Goal: Task Accomplishment & Management: Use online tool/utility

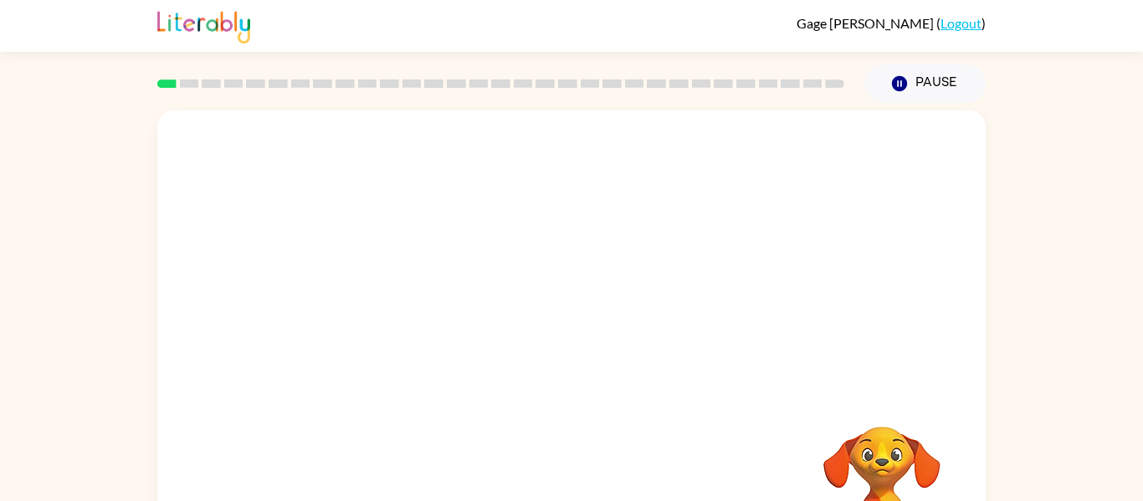
click at [352, 313] on video "Your browser must support playing .mp4 files to use Literably. Please try using…" at bounding box center [571, 250] width 829 height 281
click at [376, 306] on video "Your browser must support playing .mp4 files to use Literably. Please try using…" at bounding box center [571, 250] width 829 height 281
click at [377, 306] on video "Your browser must support playing .mp4 files to use Literably. Please try using…" at bounding box center [571, 250] width 829 height 281
click at [624, 337] on div at bounding box center [571, 357] width 107 height 61
click at [582, 337] on button "button" at bounding box center [571, 357] width 107 height 61
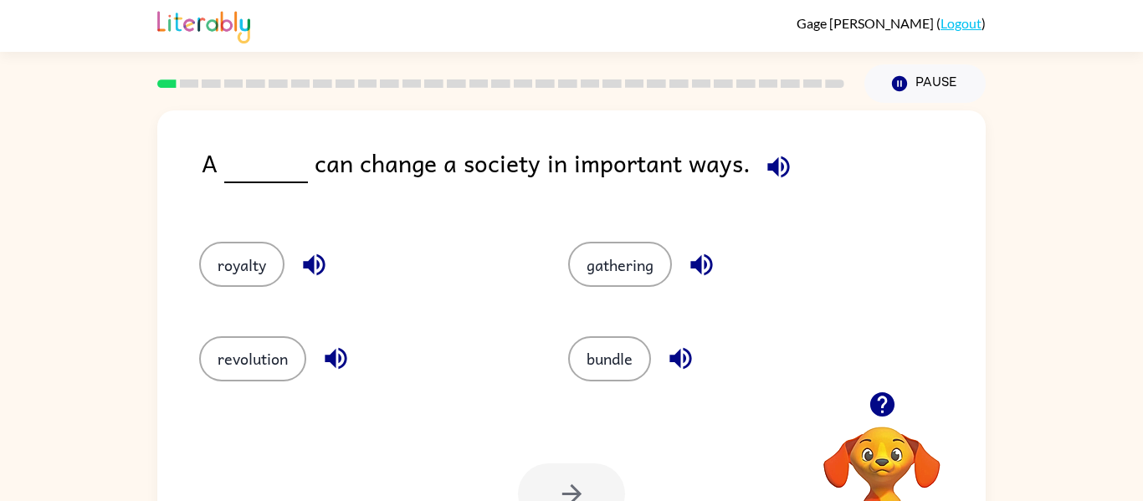
click at [374, 23] on div "[PERSON_NAME] [PERSON_NAME] ( Logout )" at bounding box center [571, 26] width 829 height 52
click at [594, 256] on button "gathering" at bounding box center [620, 264] width 104 height 45
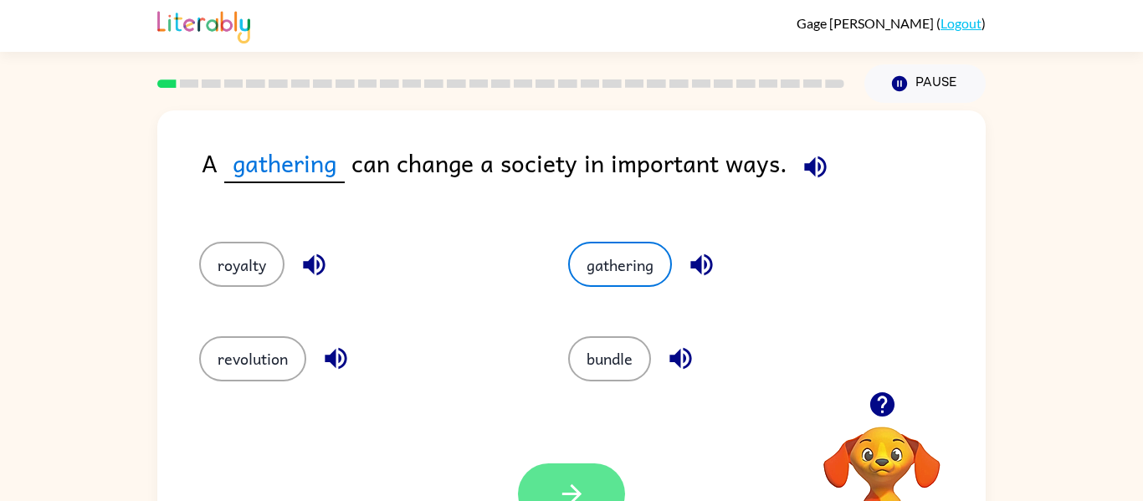
click at [588, 485] on button "button" at bounding box center [571, 494] width 107 height 61
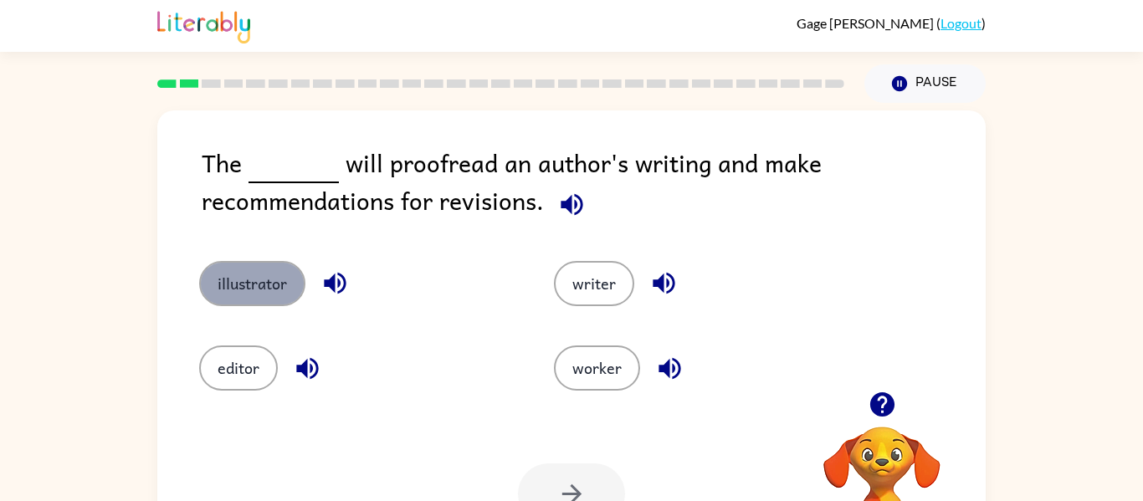
click at [239, 297] on button "illustrator" at bounding box center [252, 283] width 106 height 45
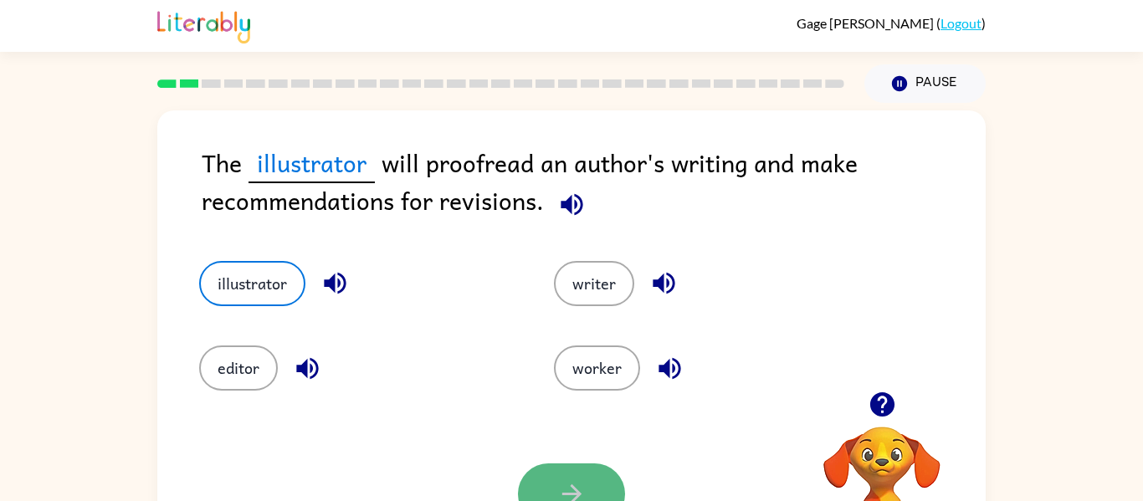
click at [530, 475] on button "button" at bounding box center [571, 494] width 107 height 61
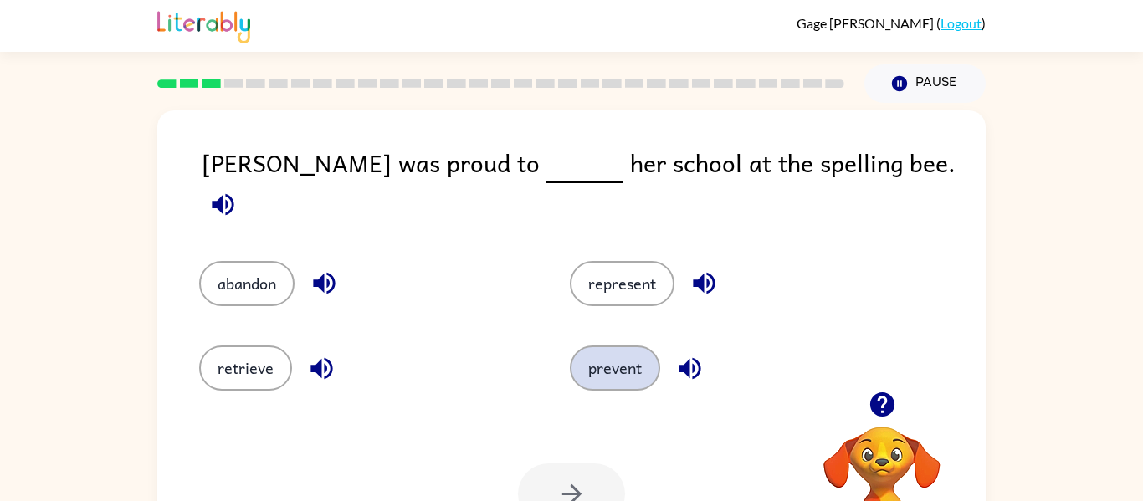
click at [621, 361] on button "prevent" at bounding box center [615, 368] width 90 height 45
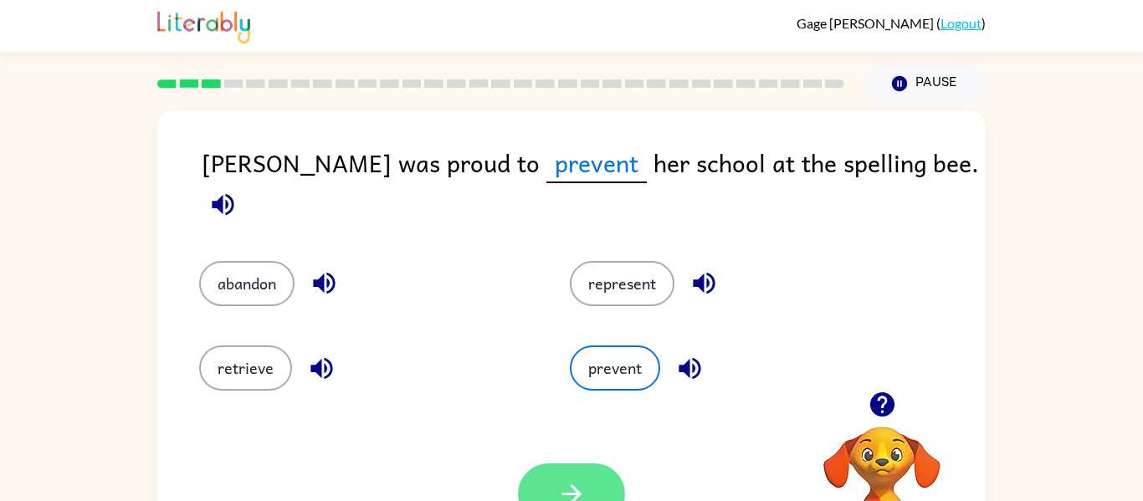
click at [568, 488] on icon "button" at bounding box center [572, 494] width 29 height 29
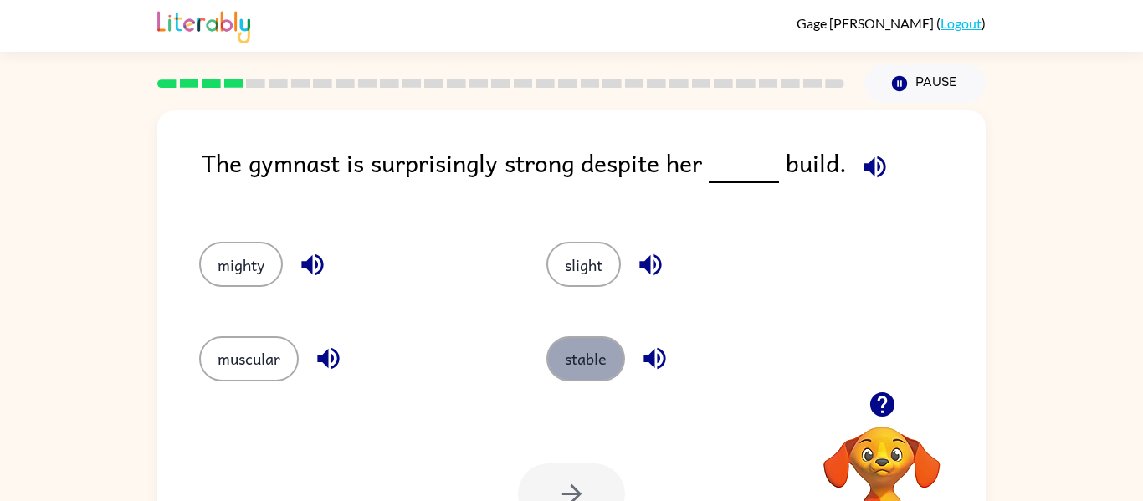
click at [614, 350] on button "stable" at bounding box center [586, 359] width 79 height 45
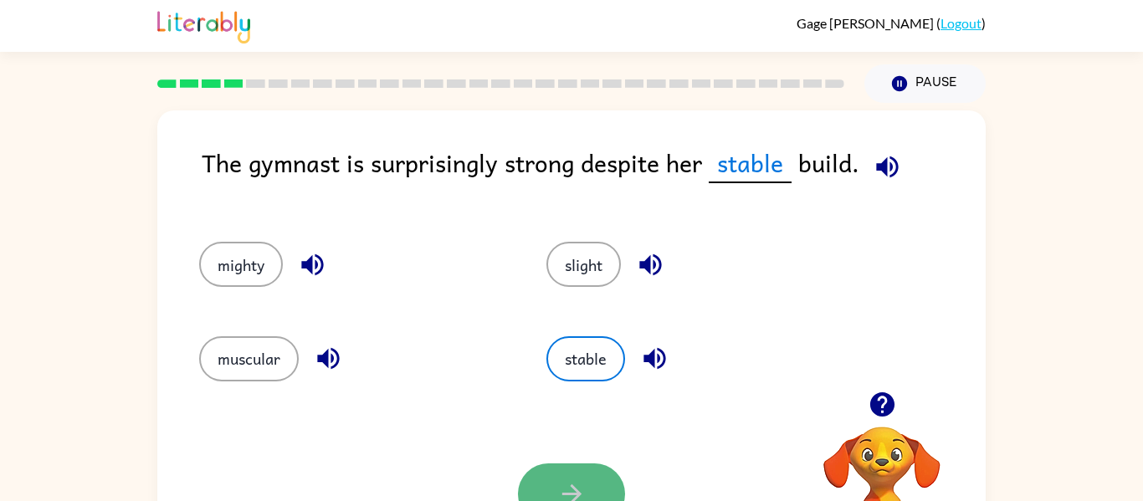
click at [563, 464] on button "button" at bounding box center [571, 494] width 107 height 61
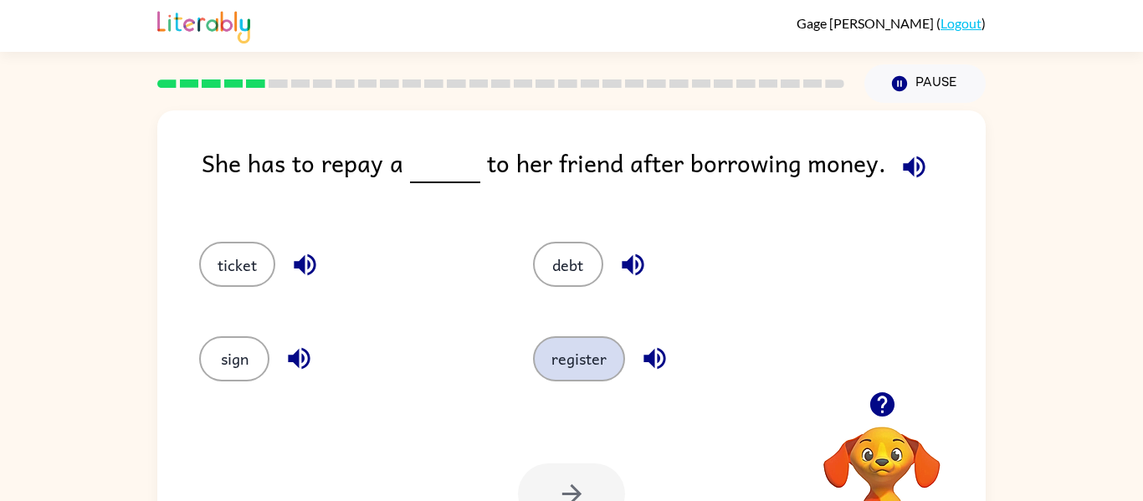
click at [594, 362] on button "register" at bounding box center [579, 359] width 92 height 45
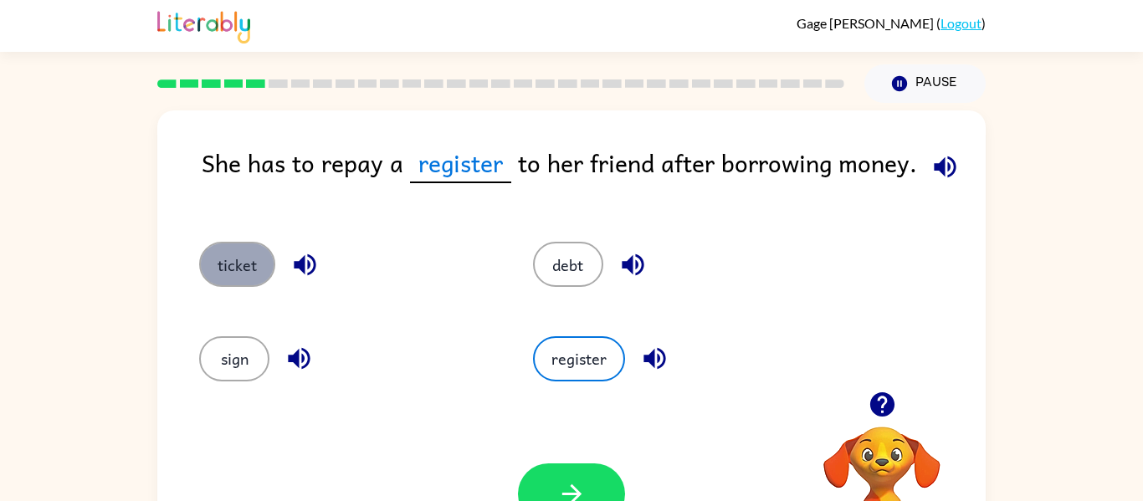
click at [226, 270] on button "ticket" at bounding box center [237, 264] width 76 height 45
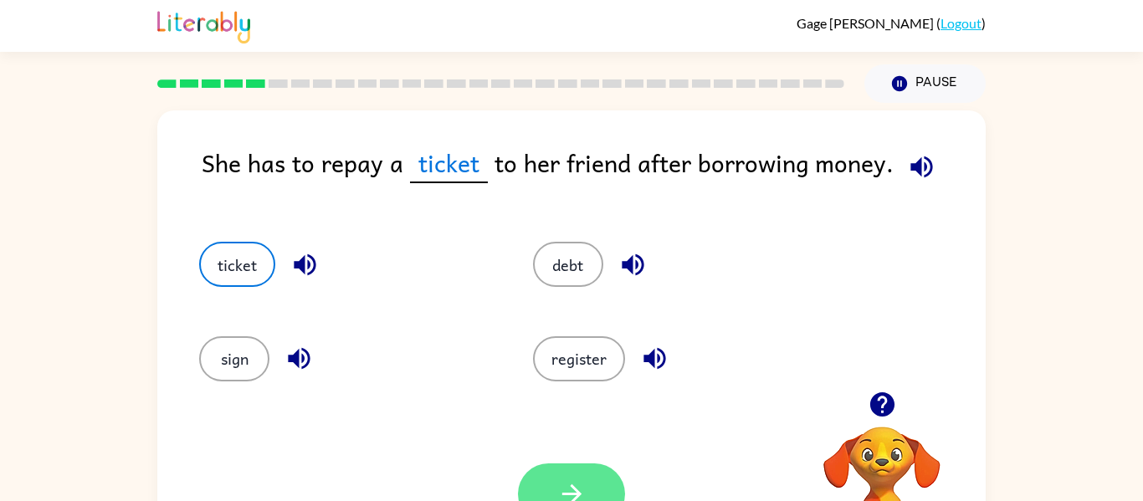
click at [553, 479] on button "button" at bounding box center [571, 494] width 107 height 61
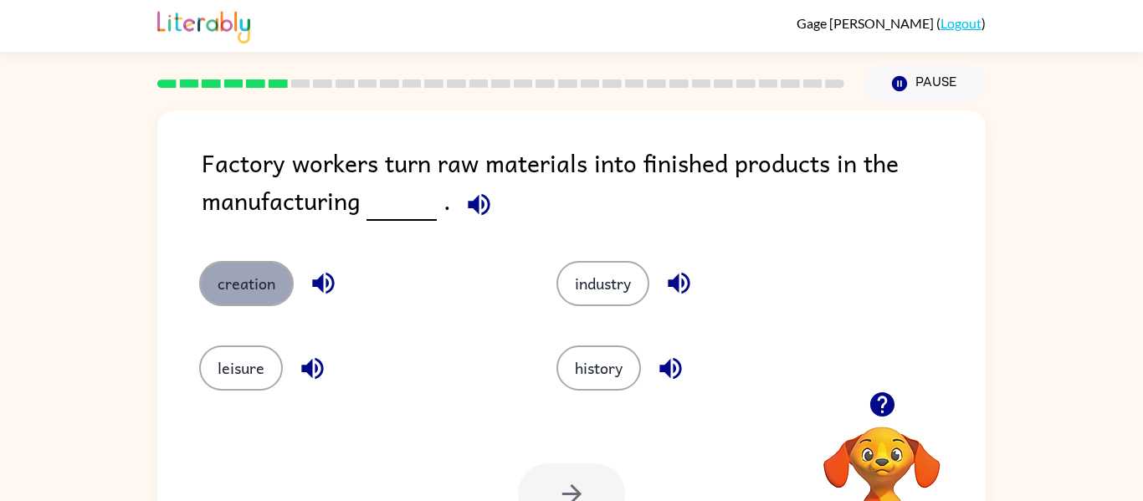
click at [244, 294] on button "creation" at bounding box center [246, 283] width 95 height 45
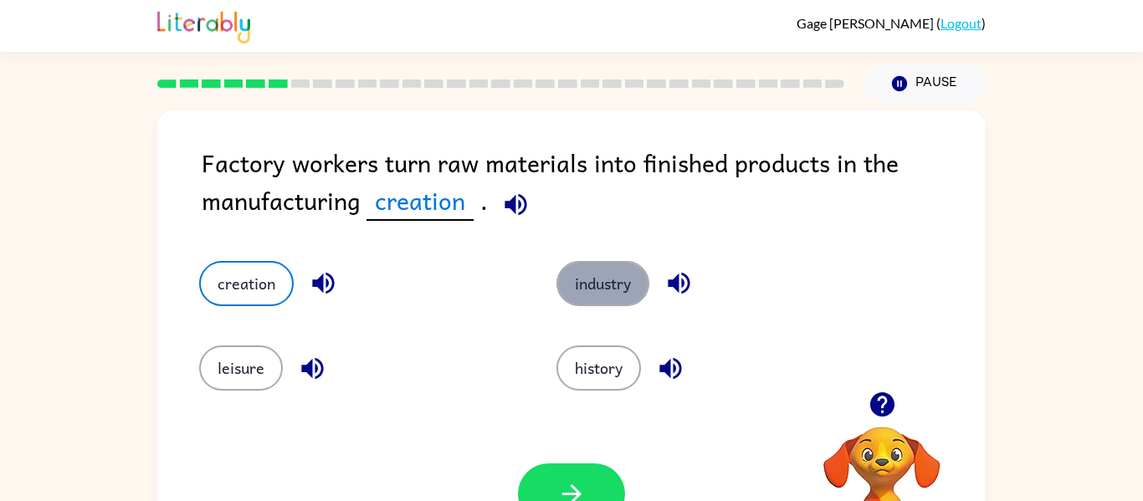
click at [583, 275] on button "industry" at bounding box center [603, 283] width 93 height 45
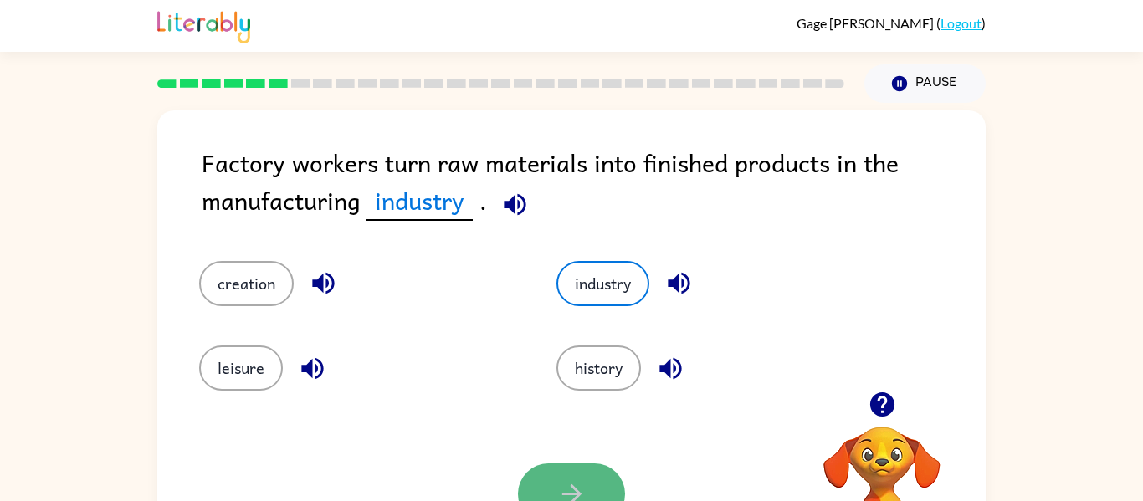
click at [564, 475] on button "button" at bounding box center [571, 494] width 107 height 61
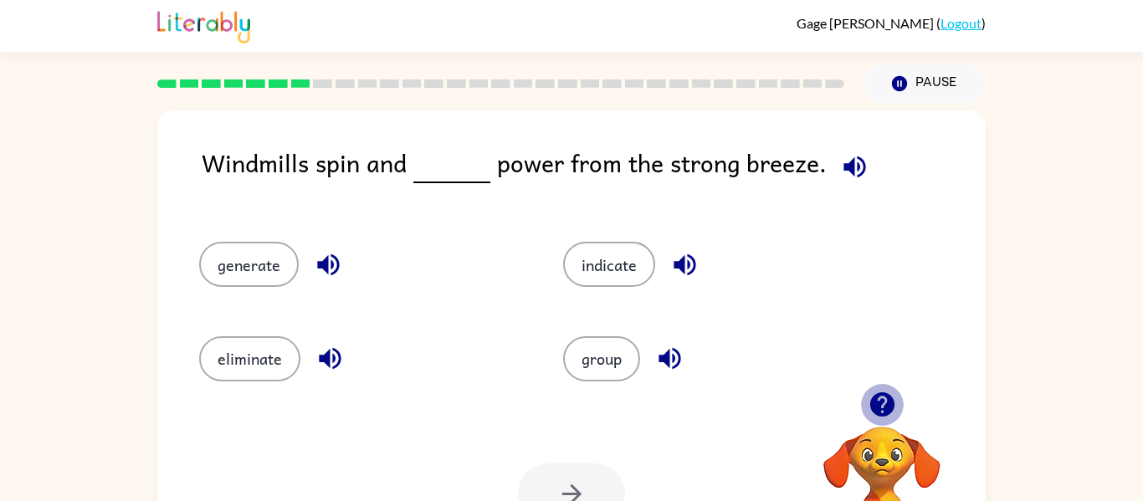
click at [897, 403] on button "button" at bounding box center [882, 404] width 43 height 43
click at [876, 399] on icon "button" at bounding box center [882, 405] width 24 height 24
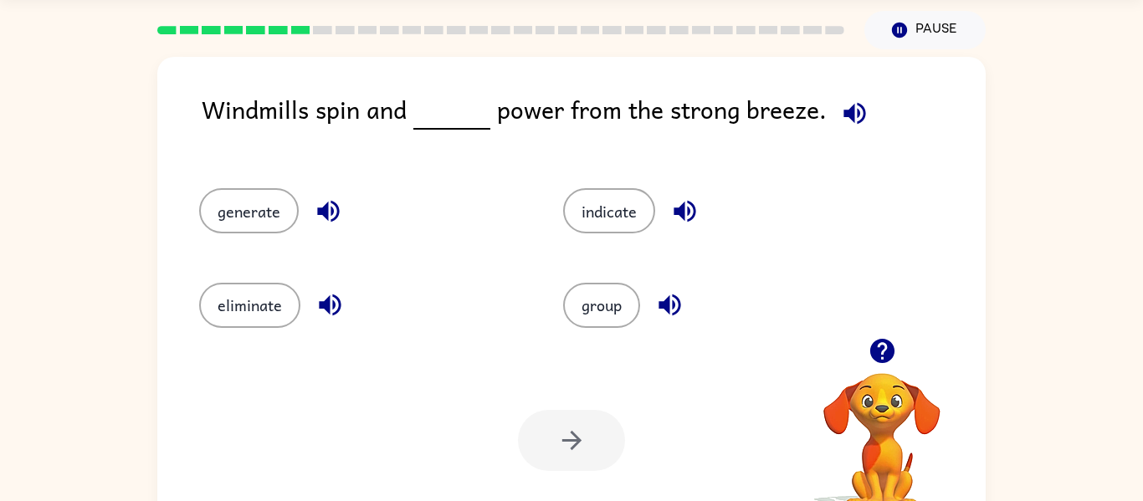
scroll to position [87, 0]
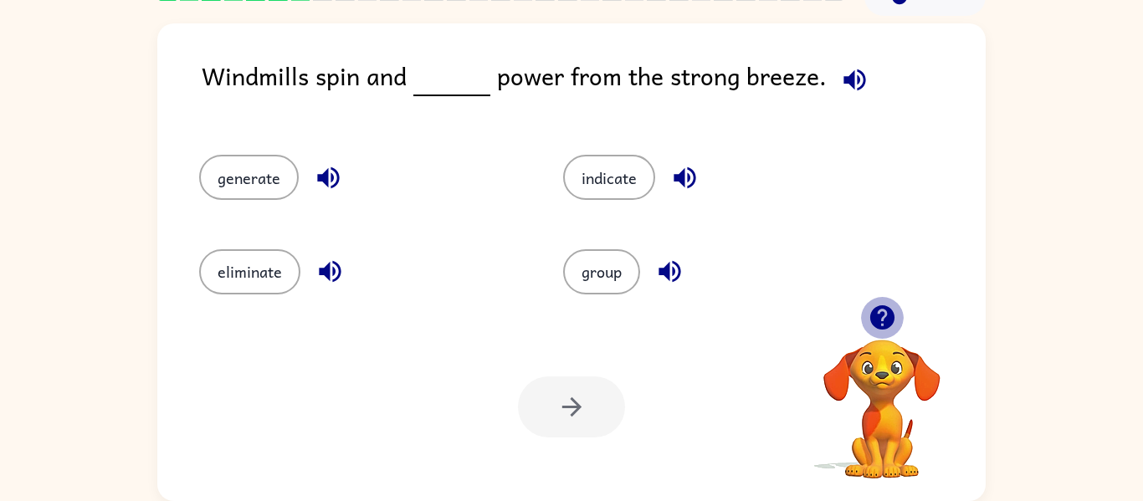
click at [883, 310] on icon "button" at bounding box center [882, 317] width 29 height 29
click at [881, 311] on icon "button" at bounding box center [882, 317] width 29 height 29
click at [882, 315] on video "Your browser must support playing .mp4 files to use Literably. Please try using…" at bounding box center [882, 397] width 167 height 167
click at [882, 315] on icon "button" at bounding box center [882, 318] width 24 height 24
click at [883, 316] on icon "button" at bounding box center [882, 317] width 29 height 29
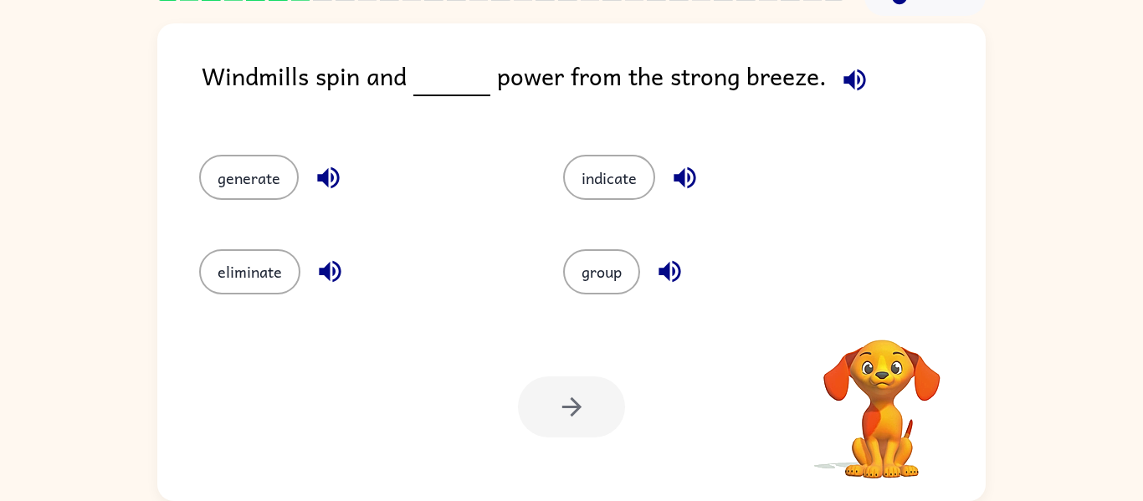
click at [881, 316] on video "Your browser must support playing .mp4 files to use Literably. Please try using…" at bounding box center [882, 397] width 167 height 167
click at [885, 322] on icon "button" at bounding box center [882, 318] width 24 height 24
click at [882, 325] on div "Your browser must support playing .mp4 files to use Literably. Please try using…" at bounding box center [882, 388] width 167 height 185
click at [882, 325] on icon "button" at bounding box center [882, 317] width 29 height 29
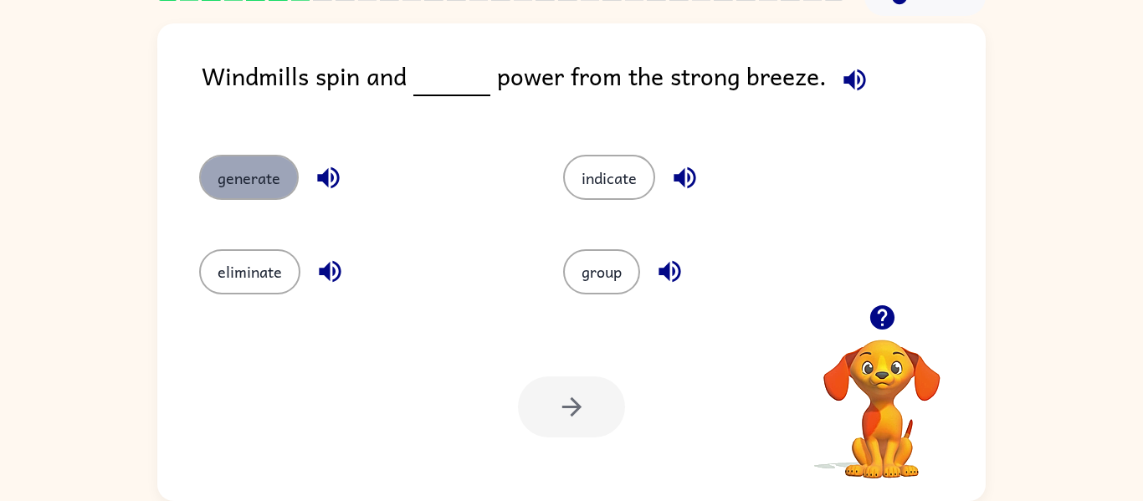
click at [227, 174] on button "generate" at bounding box center [249, 177] width 100 height 45
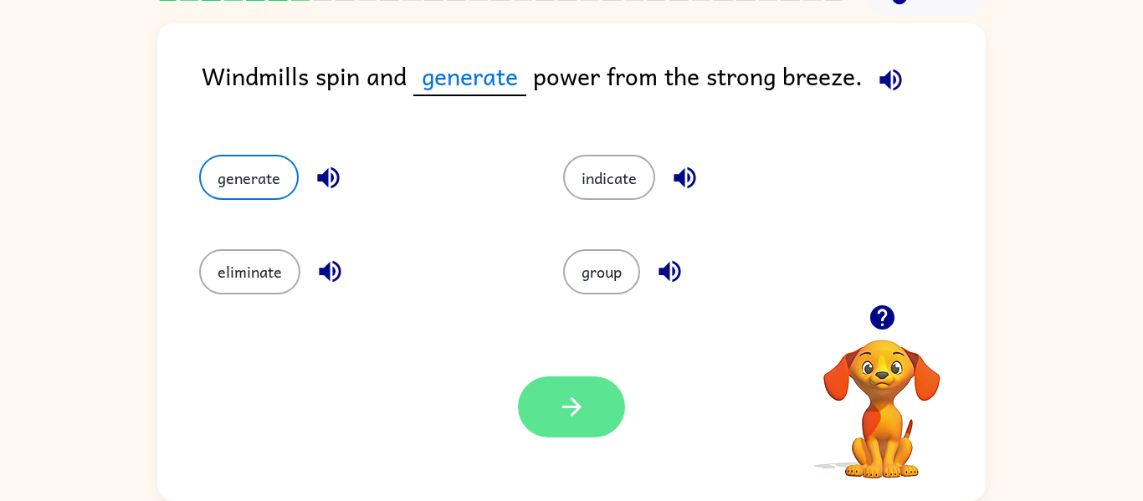
click at [530, 398] on button "button" at bounding box center [571, 407] width 107 height 61
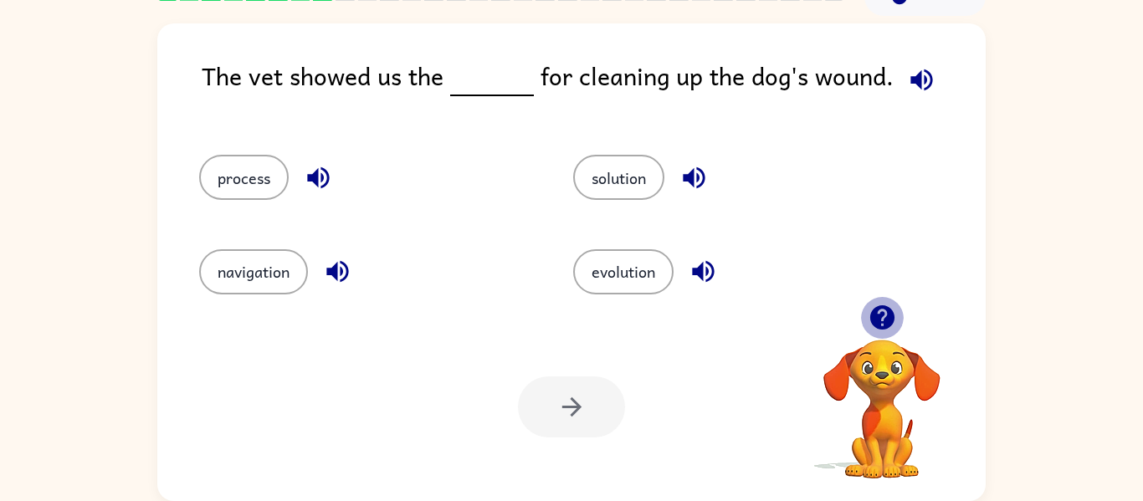
click at [875, 315] on icon "button" at bounding box center [882, 318] width 24 height 24
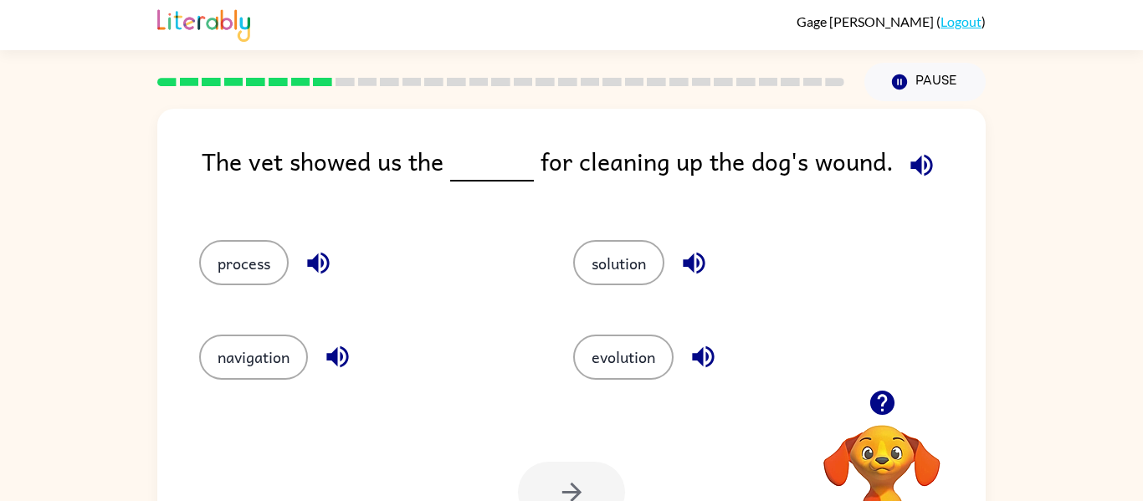
scroll to position [1, 0]
click at [869, 383] on div at bounding box center [882, 404] width 167 height 43
click at [879, 392] on icon "button" at bounding box center [882, 404] width 24 height 24
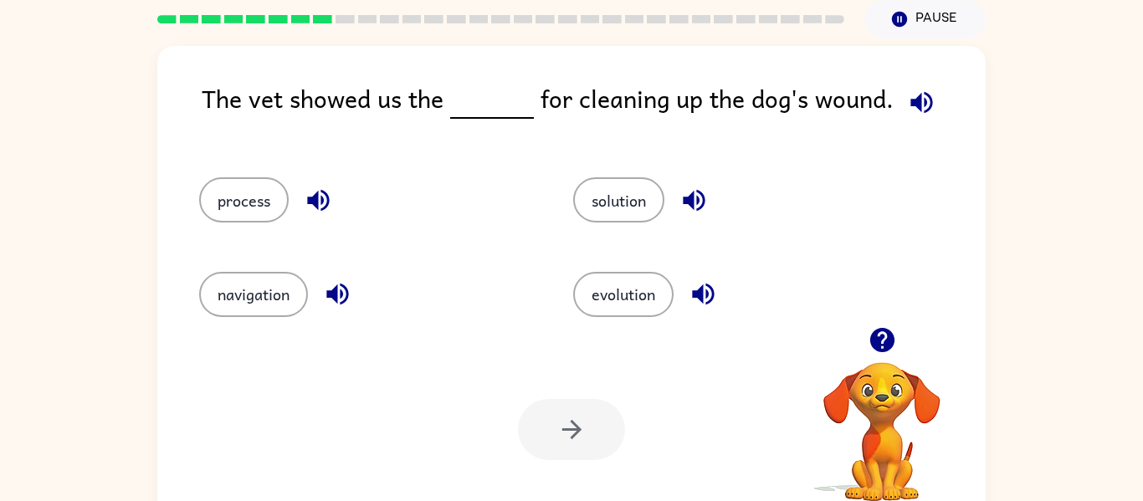
scroll to position [68, 0]
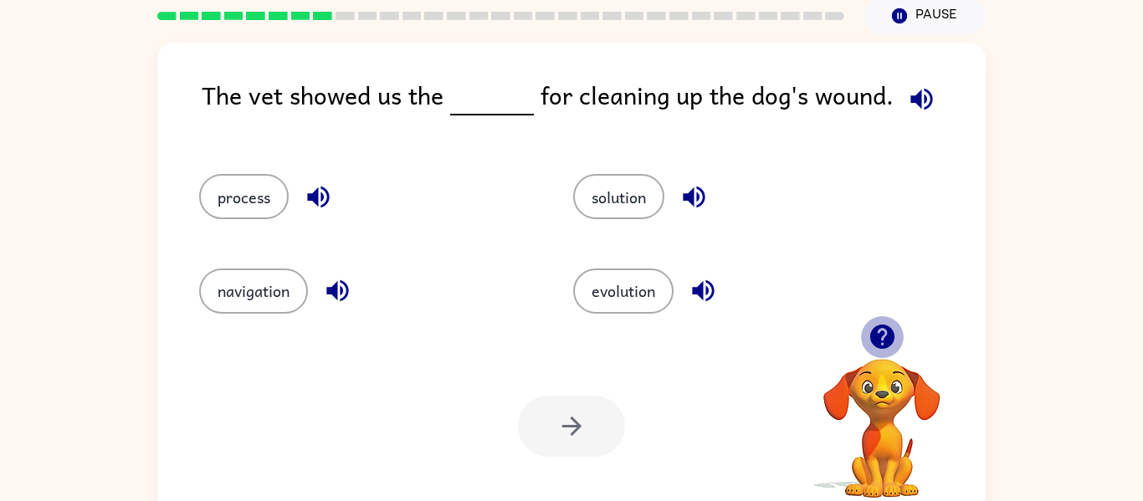
click at [882, 338] on icon "button" at bounding box center [882, 336] width 29 height 29
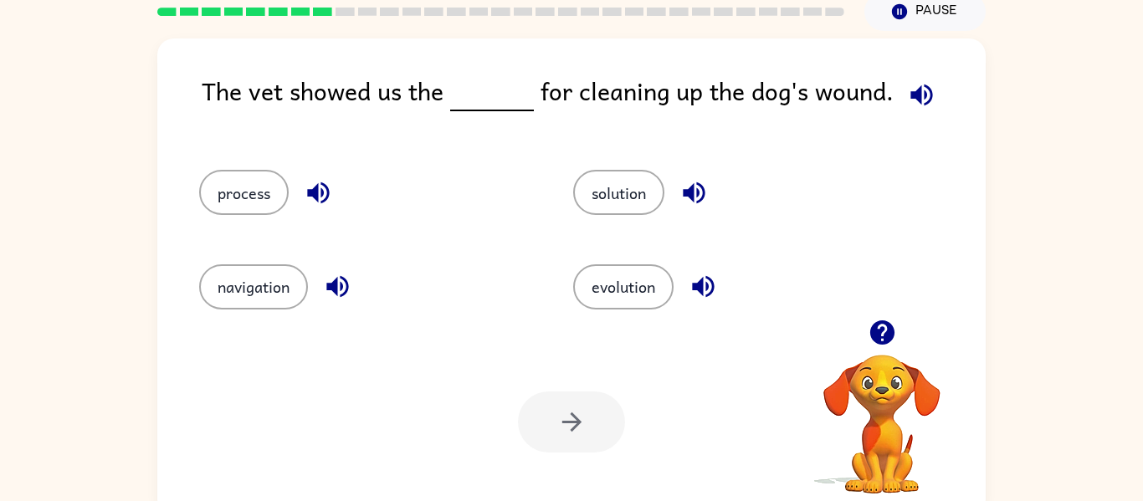
scroll to position [73, 0]
click at [226, 203] on button "process" at bounding box center [244, 191] width 90 height 45
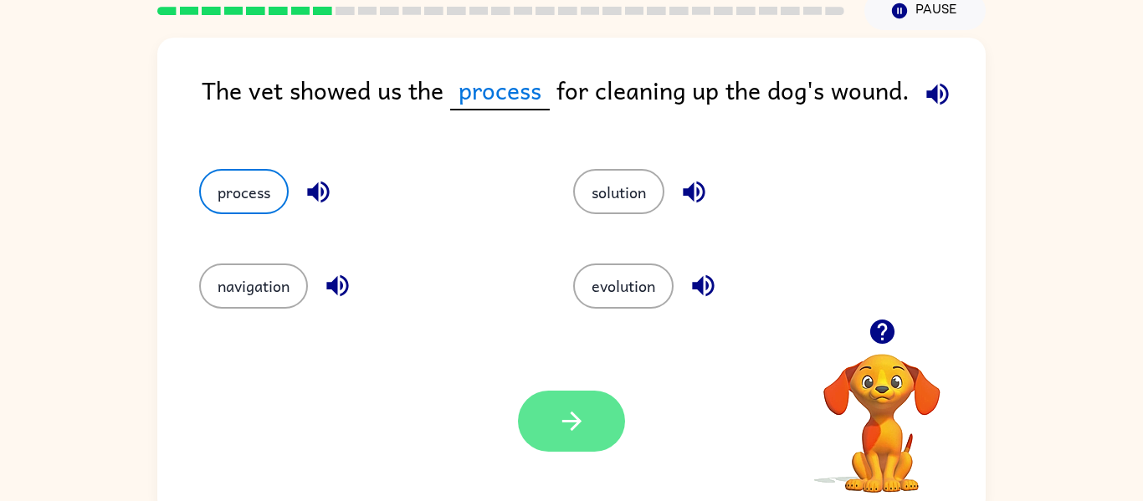
click at [618, 410] on button "button" at bounding box center [571, 421] width 107 height 61
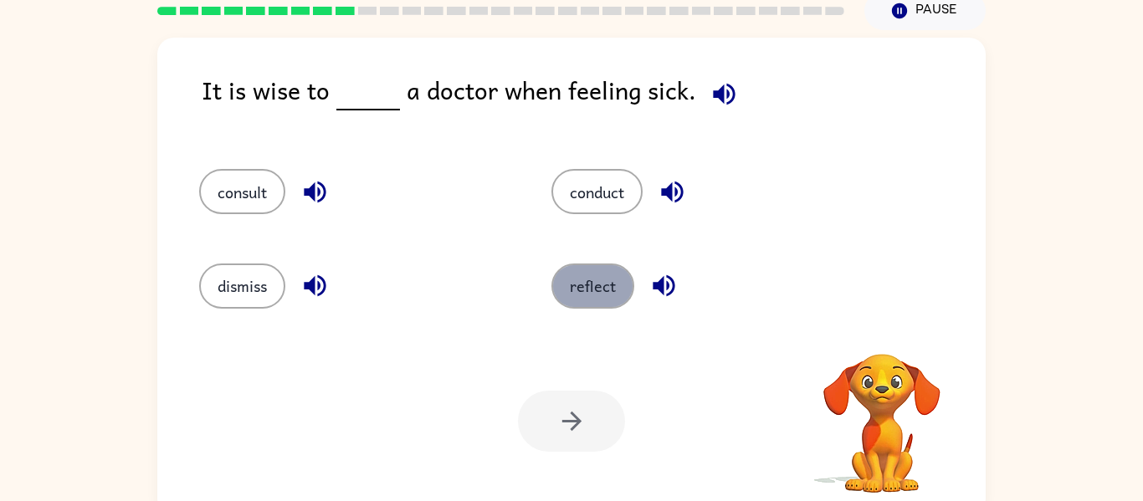
click at [563, 280] on button "reflect" at bounding box center [593, 286] width 83 height 45
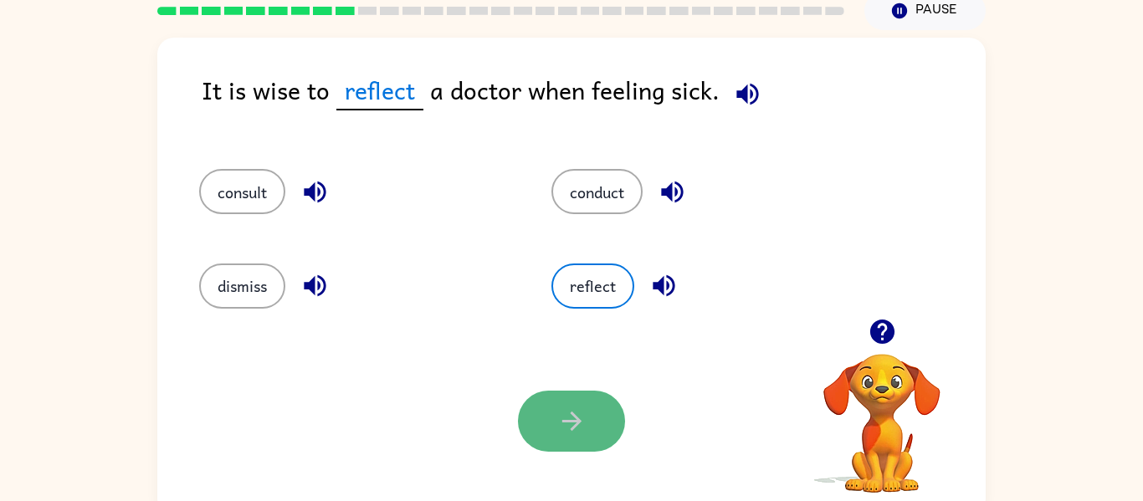
click at [555, 424] on button "button" at bounding box center [571, 421] width 107 height 61
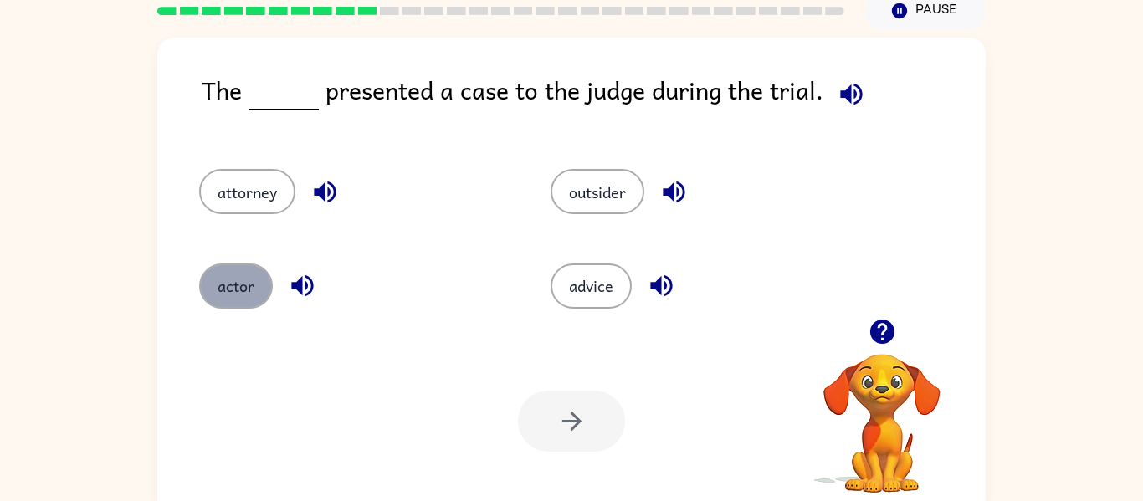
click at [251, 287] on button "actor" at bounding box center [236, 286] width 74 height 45
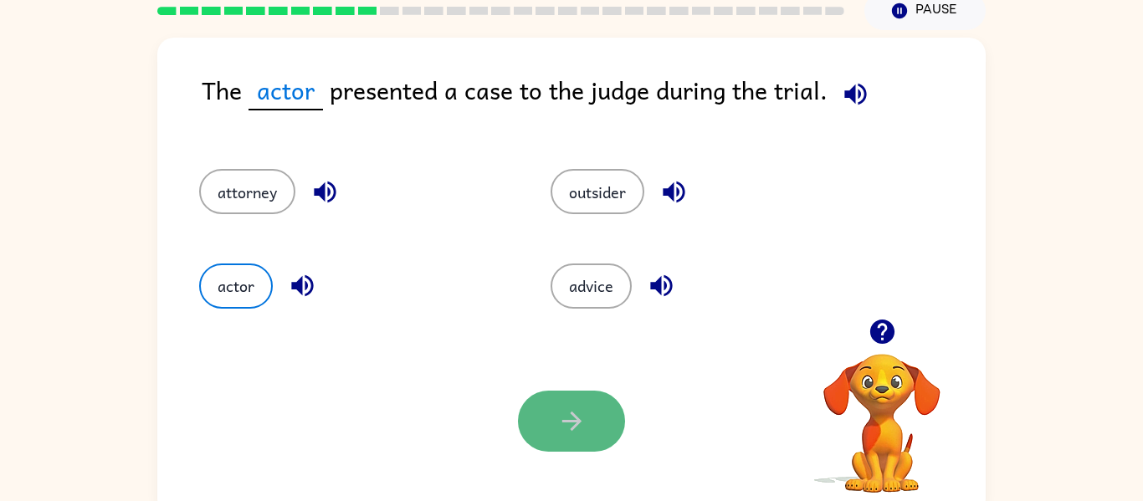
click at [555, 416] on button "button" at bounding box center [571, 421] width 107 height 61
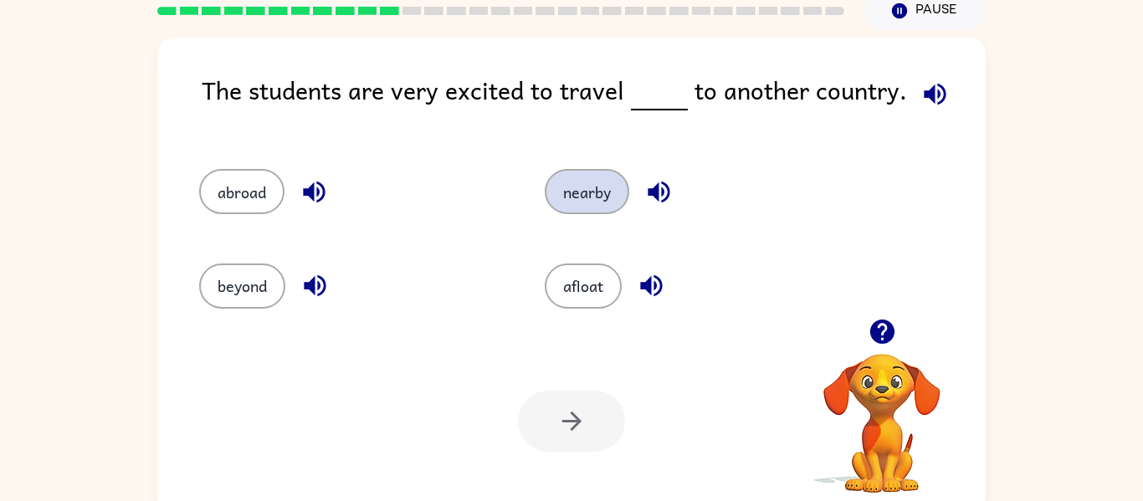
click at [613, 170] on button "nearby" at bounding box center [587, 191] width 85 height 45
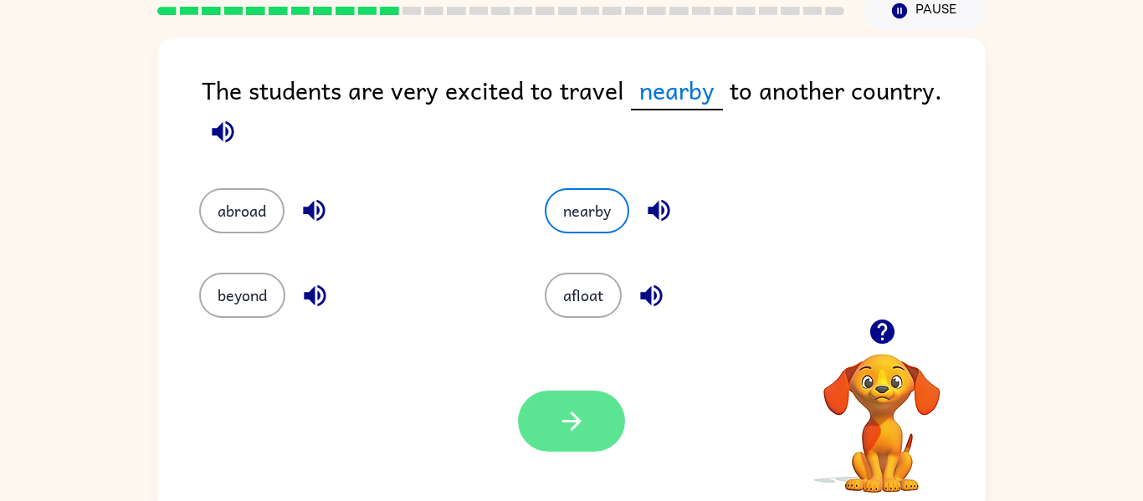
click at [554, 428] on button "button" at bounding box center [571, 421] width 107 height 61
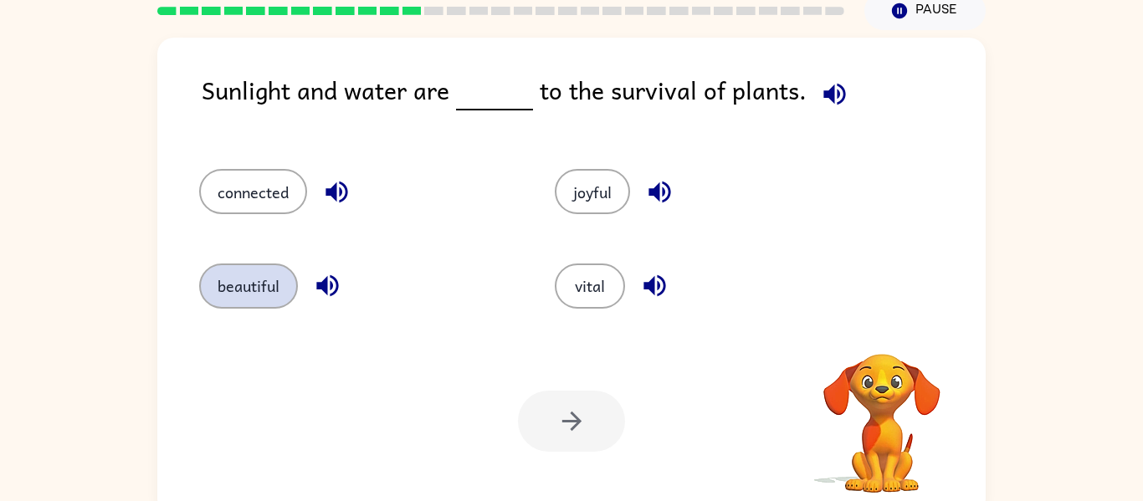
click at [270, 281] on button "beautiful" at bounding box center [248, 286] width 99 height 45
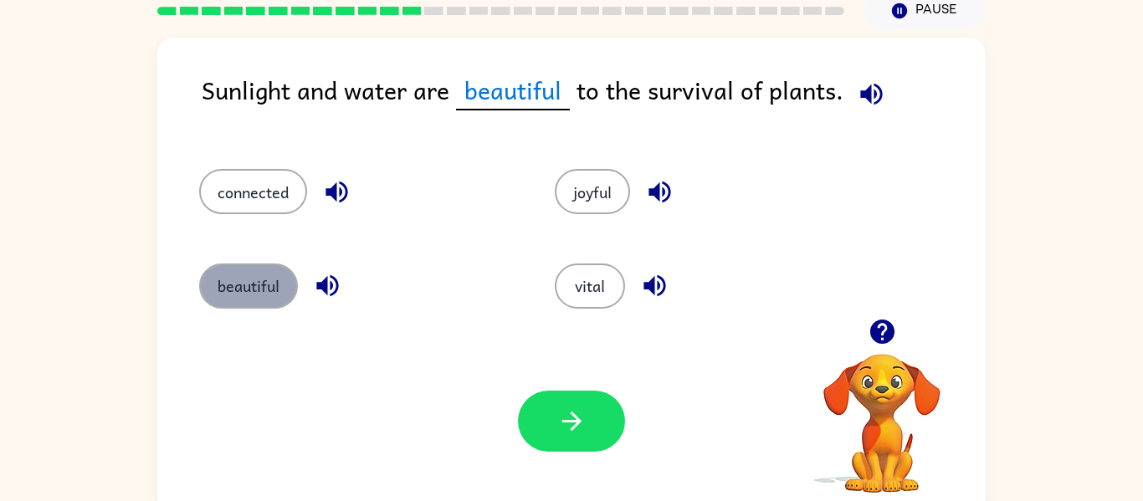
click at [237, 291] on button "beautiful" at bounding box center [248, 286] width 99 height 45
click at [580, 455] on div "Your browser must support playing .mp4 files to use Literably. Please try using…" at bounding box center [571, 421] width 829 height 188
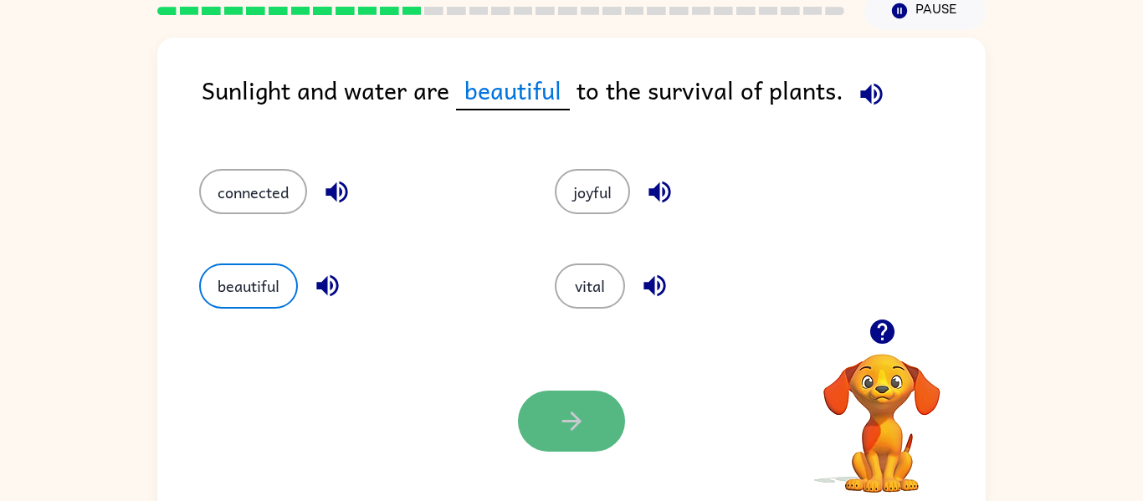
click at [573, 432] on icon "button" at bounding box center [572, 421] width 29 height 29
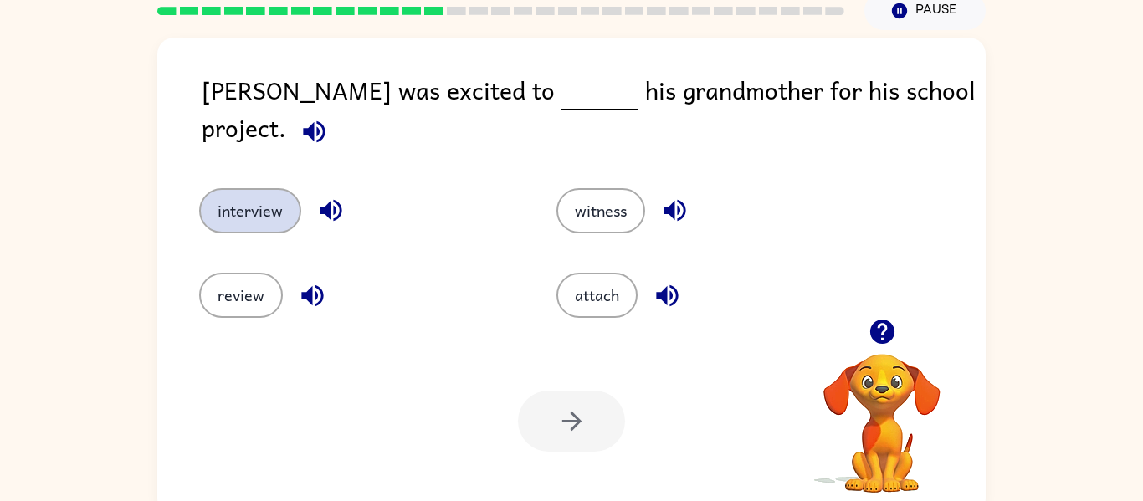
click at [234, 188] on button "interview" at bounding box center [250, 210] width 102 height 45
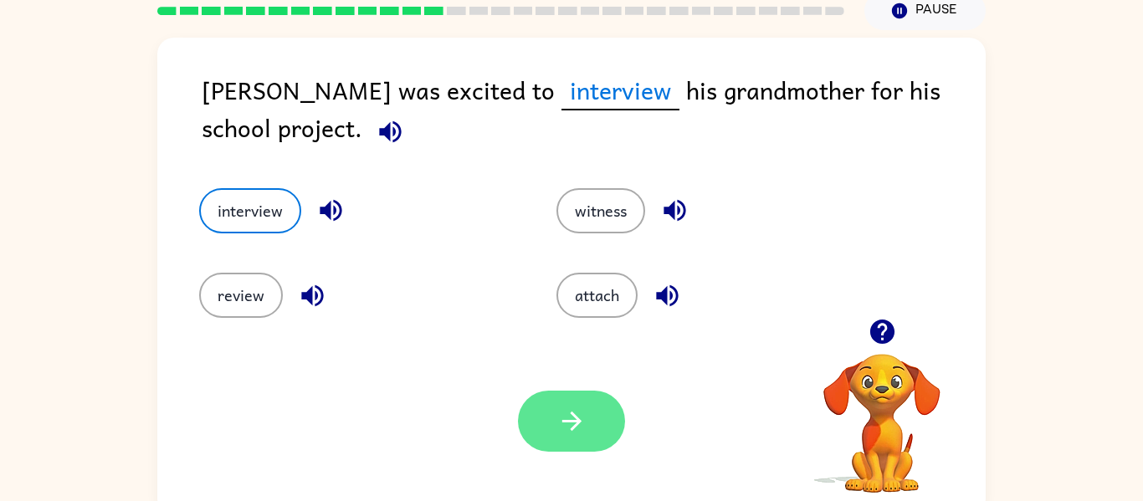
click at [577, 406] on button "button" at bounding box center [571, 421] width 107 height 61
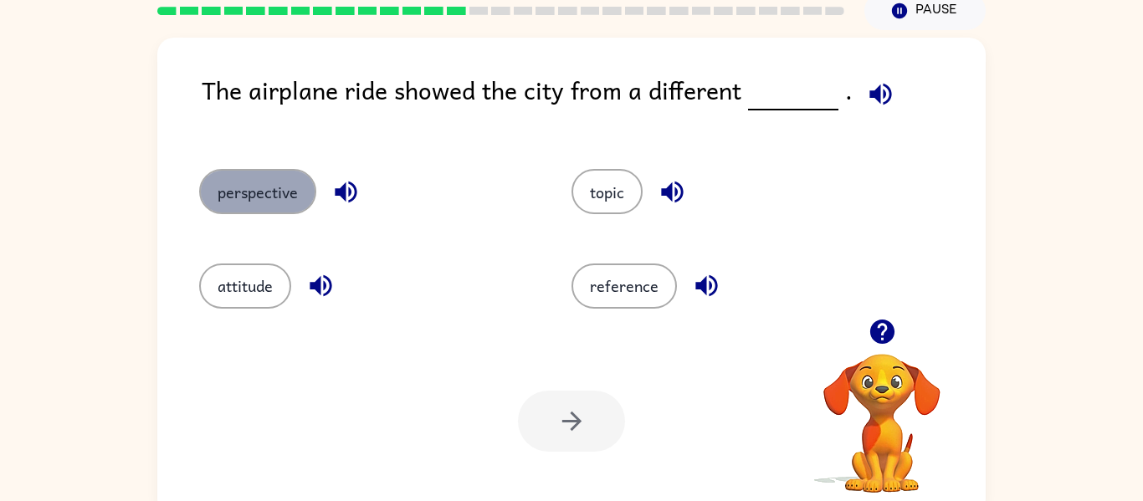
click at [288, 170] on button "perspective" at bounding box center [257, 191] width 117 height 45
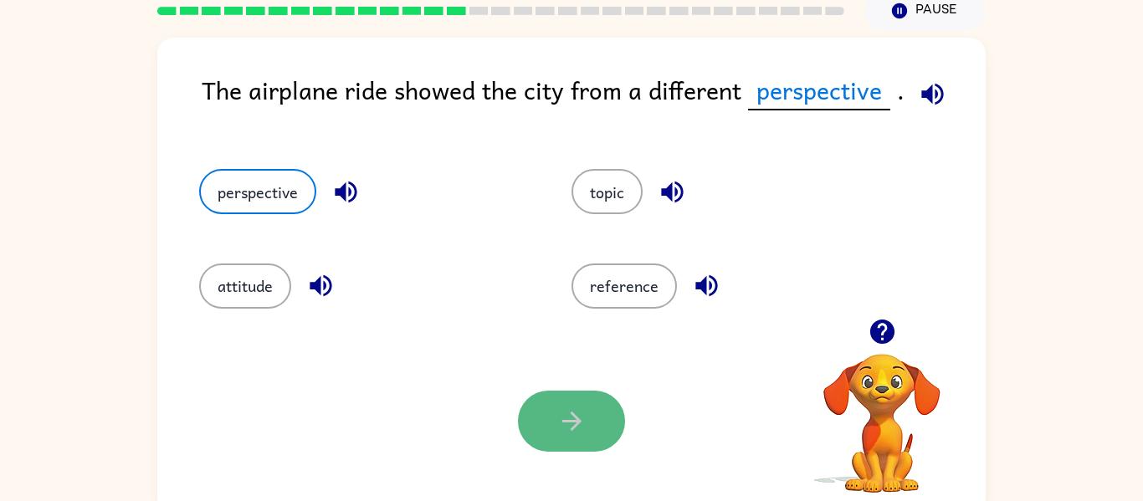
click at [560, 398] on button "button" at bounding box center [571, 421] width 107 height 61
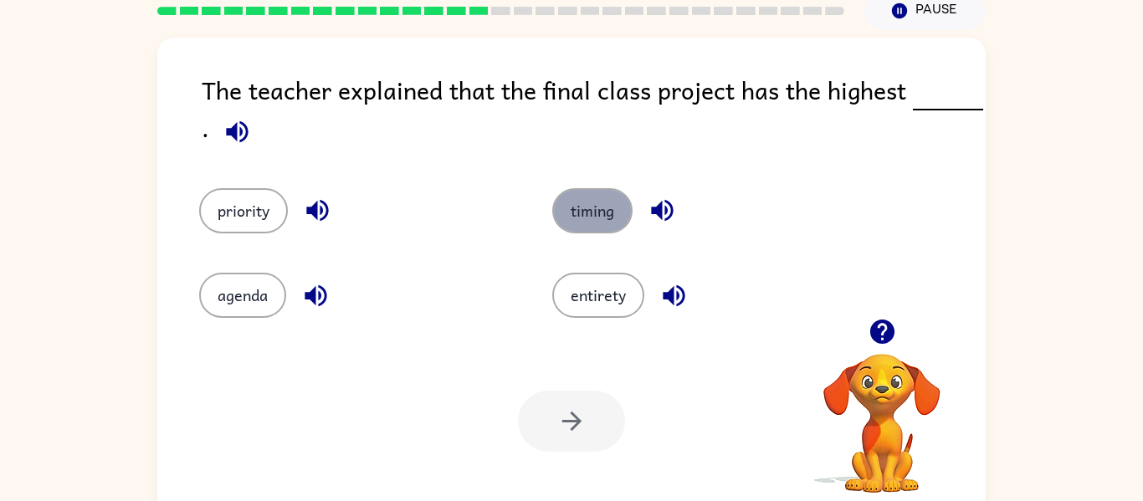
click at [599, 211] on button "timing" at bounding box center [592, 210] width 80 height 45
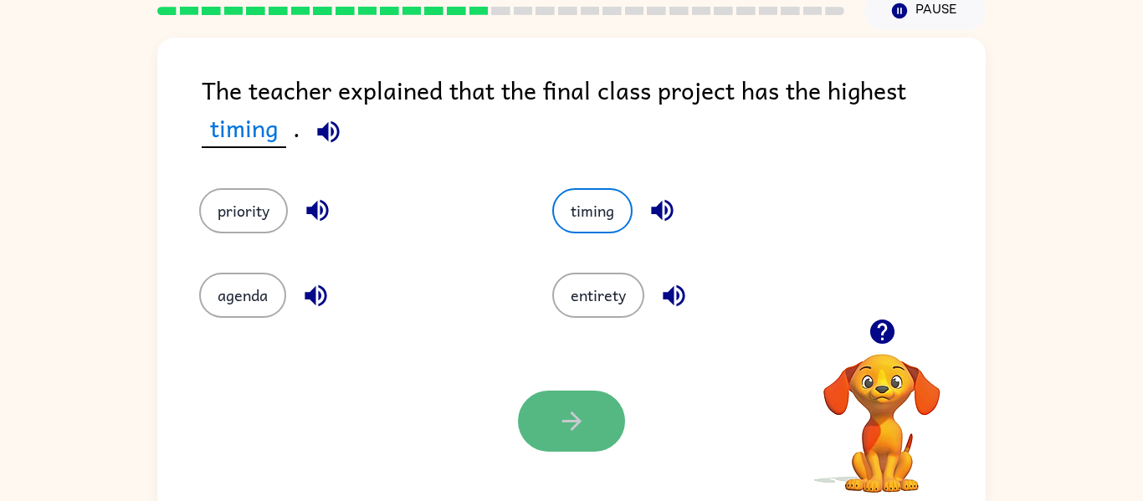
click at [571, 392] on button "button" at bounding box center [571, 421] width 107 height 61
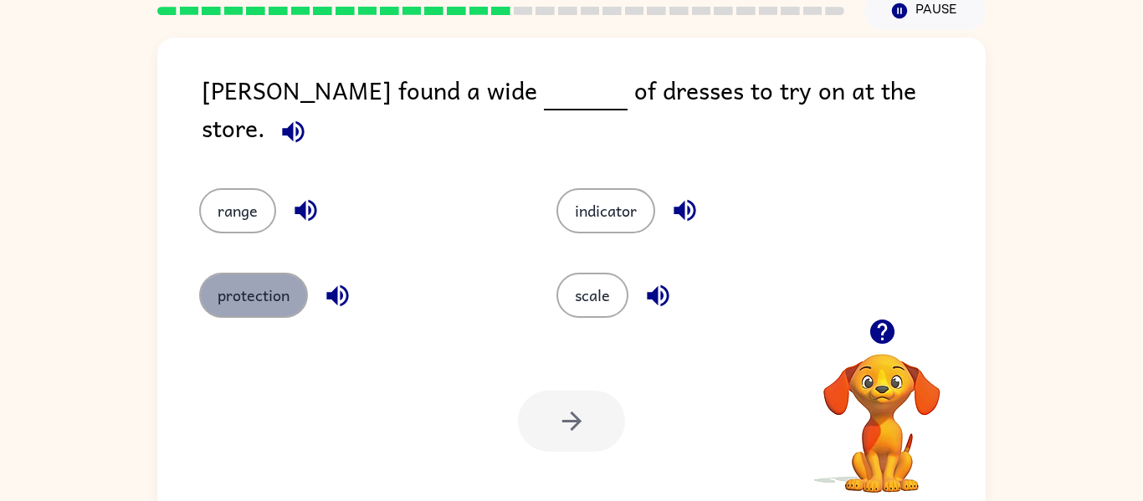
click at [280, 307] on button "protection" at bounding box center [253, 295] width 109 height 45
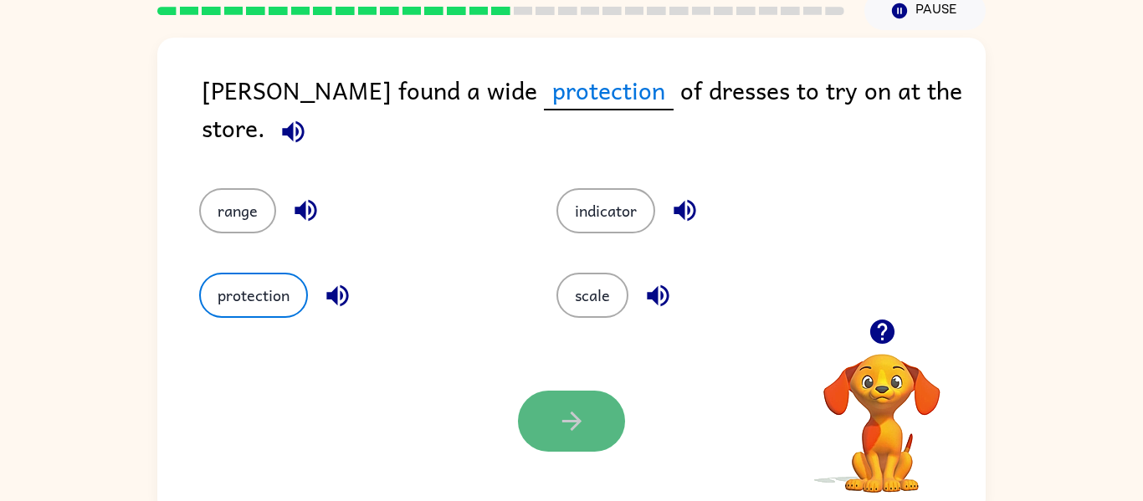
click at [582, 423] on icon "button" at bounding box center [572, 421] width 29 height 29
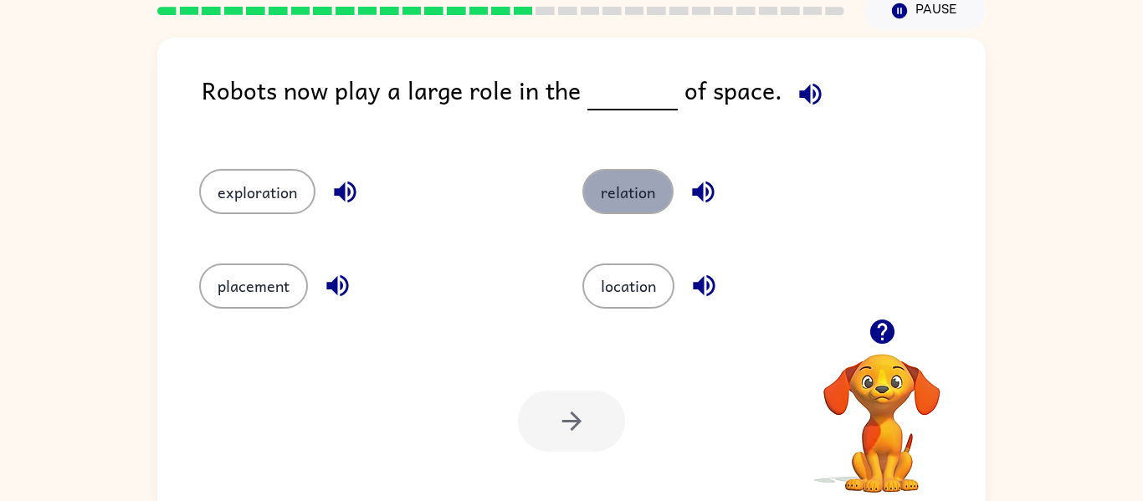
click at [655, 193] on button "relation" at bounding box center [628, 191] width 91 height 45
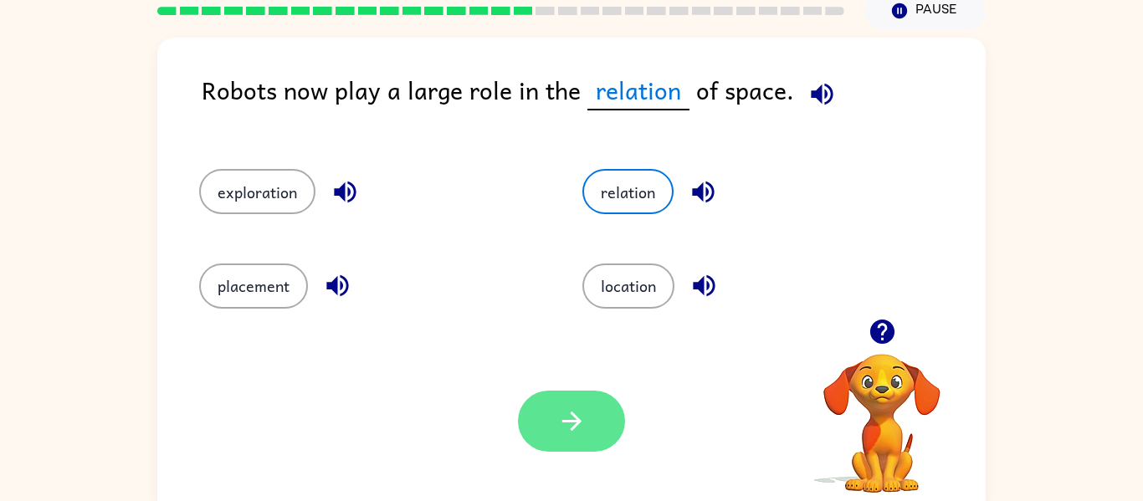
click at [548, 424] on button "button" at bounding box center [571, 421] width 107 height 61
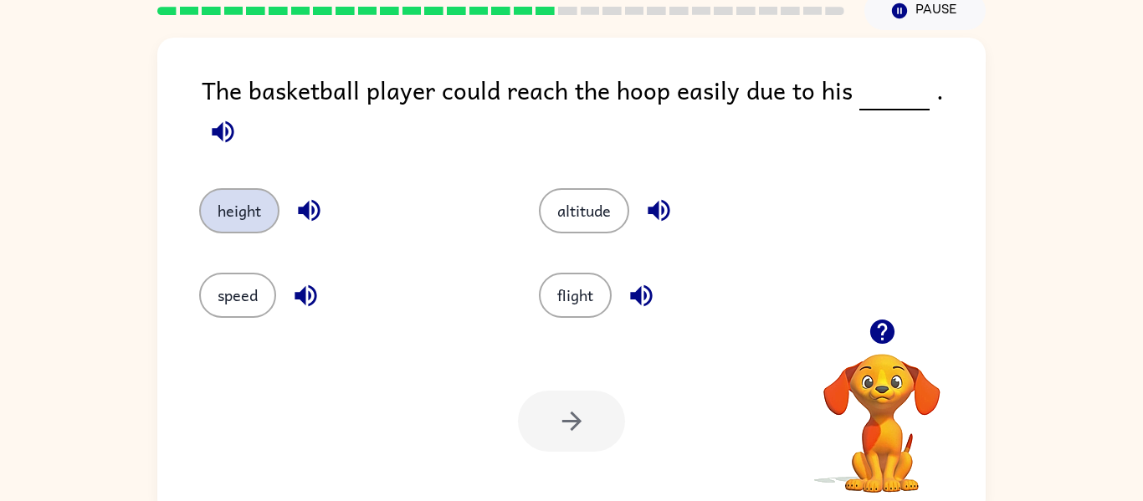
click at [229, 193] on button "height" at bounding box center [239, 210] width 80 height 45
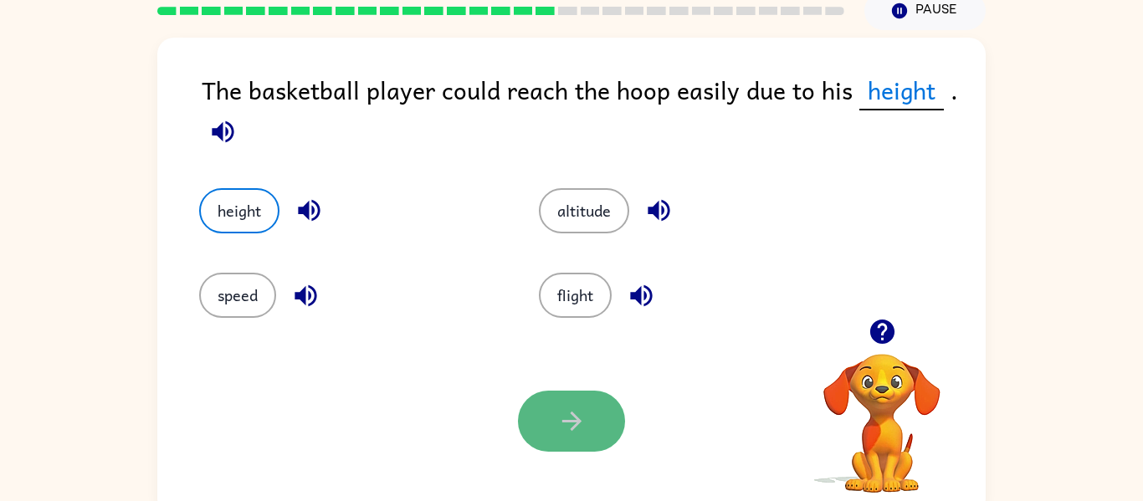
click at [552, 409] on button "button" at bounding box center [571, 421] width 107 height 61
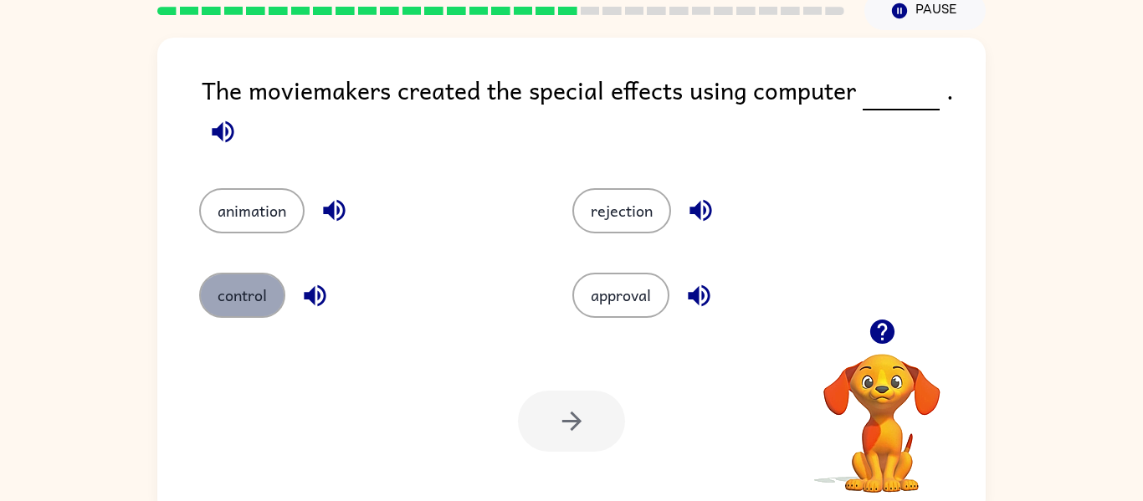
click at [233, 292] on button "control" at bounding box center [242, 295] width 86 height 45
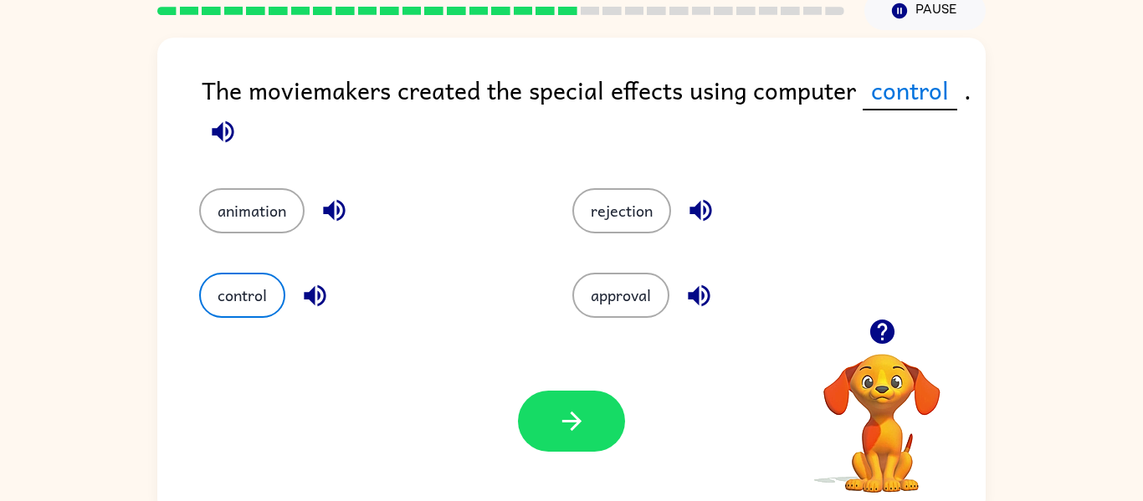
click at [500, 388] on div "Your browser must support playing .mp4 files to use Literably. Please try using…" at bounding box center [571, 421] width 829 height 188
click at [537, 429] on button "button" at bounding box center [571, 421] width 107 height 61
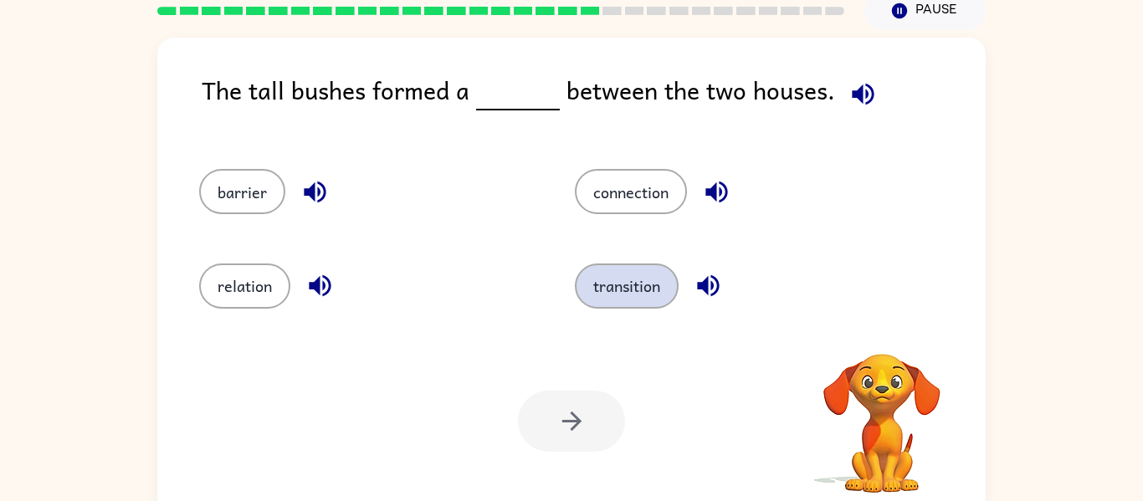
click at [632, 275] on button "transition" at bounding box center [627, 286] width 104 height 45
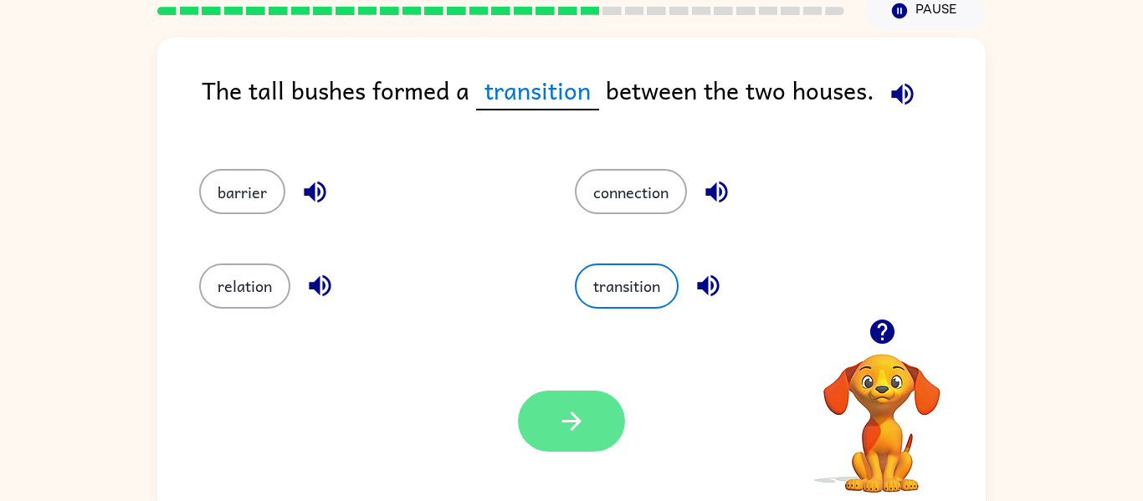
click at [594, 409] on button "button" at bounding box center [571, 421] width 107 height 61
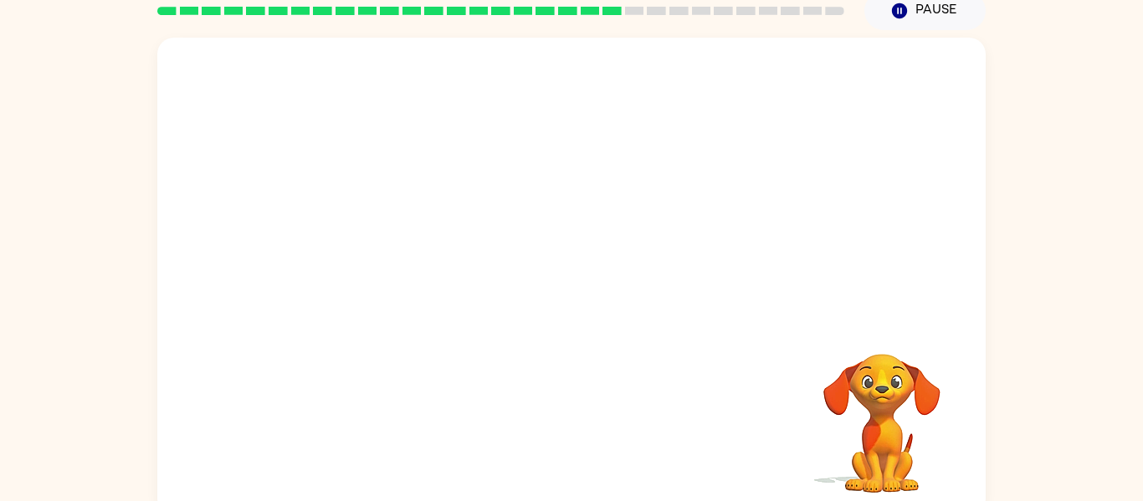
click at [429, 265] on video "Your browser must support playing .mp4 files to use Literably. Please try using…" at bounding box center [571, 178] width 829 height 281
click at [426, 264] on video "Your browser must support playing .mp4 files to use Literably. Please try using…" at bounding box center [571, 178] width 829 height 281
click at [547, 298] on button "button" at bounding box center [571, 284] width 107 height 61
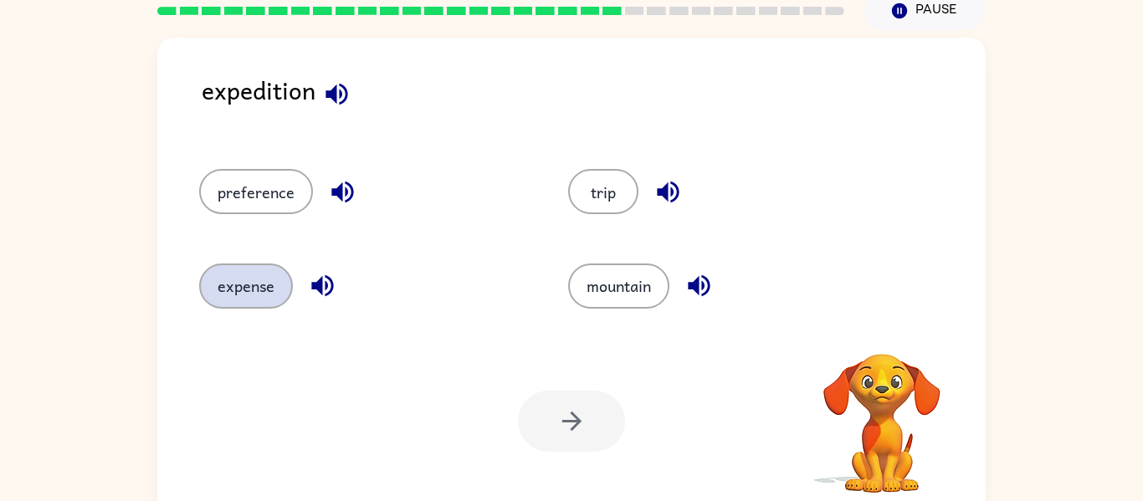
click at [241, 295] on button "expense" at bounding box center [246, 286] width 94 height 45
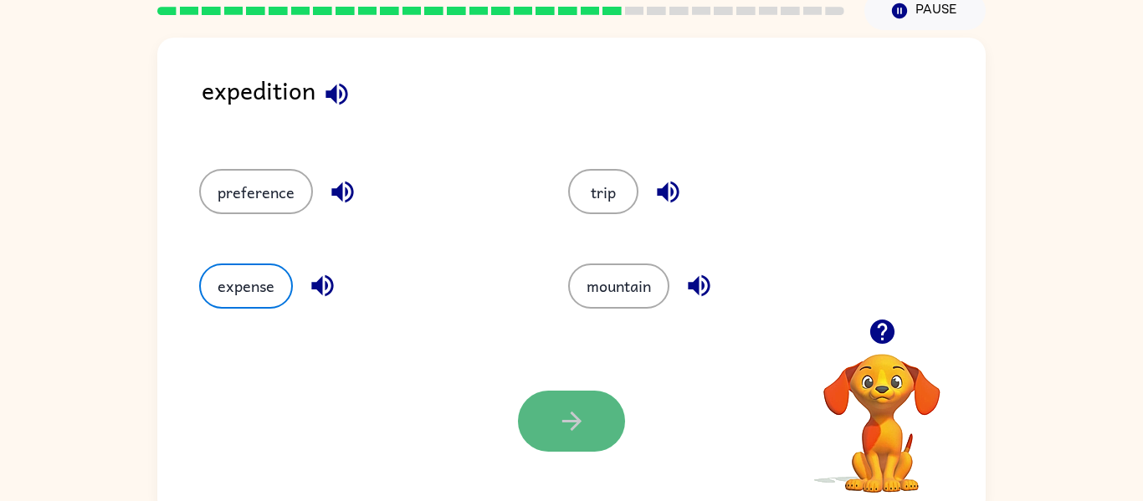
click at [583, 429] on icon "button" at bounding box center [572, 421] width 29 height 29
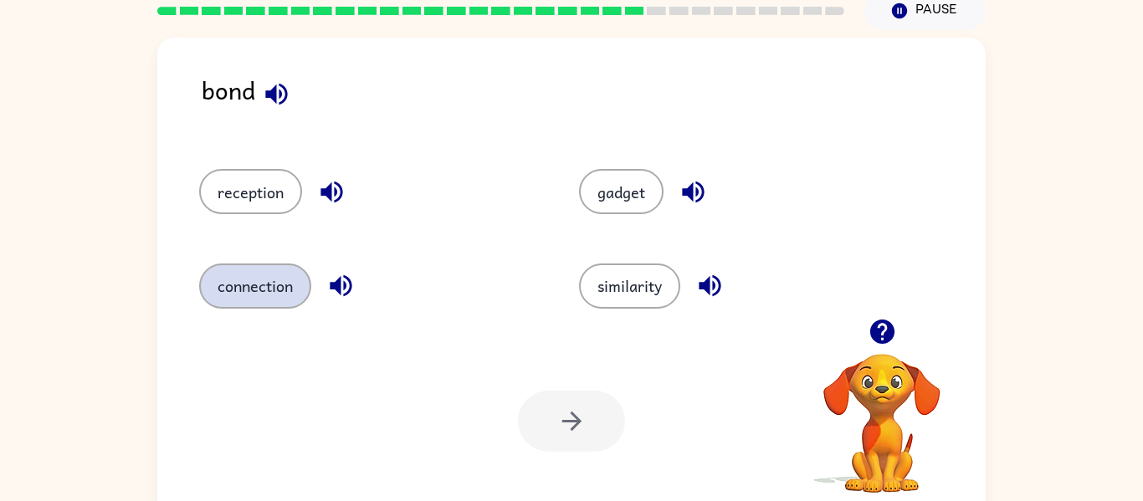
click at [227, 275] on button "connection" at bounding box center [255, 286] width 112 height 45
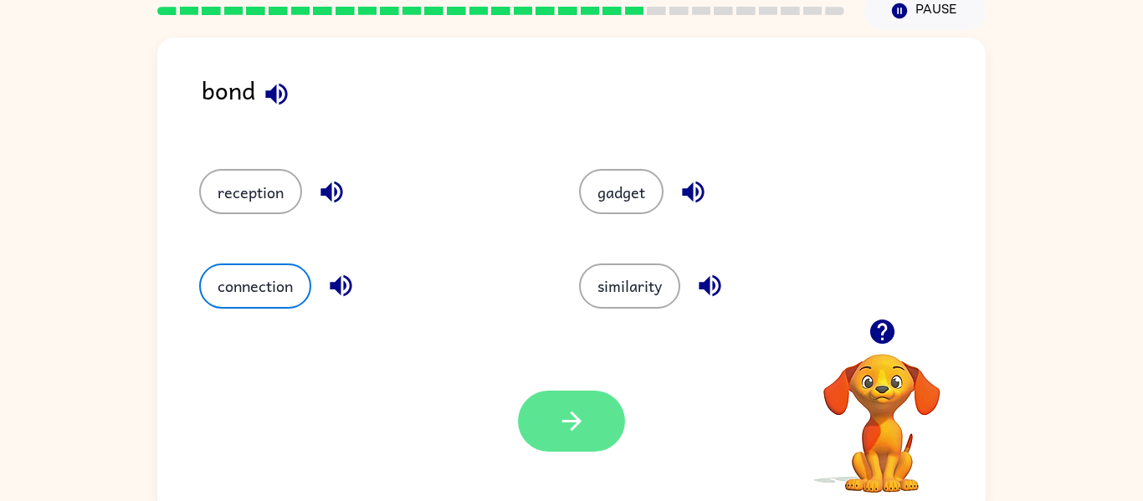
click at [528, 404] on button "button" at bounding box center [571, 421] width 107 height 61
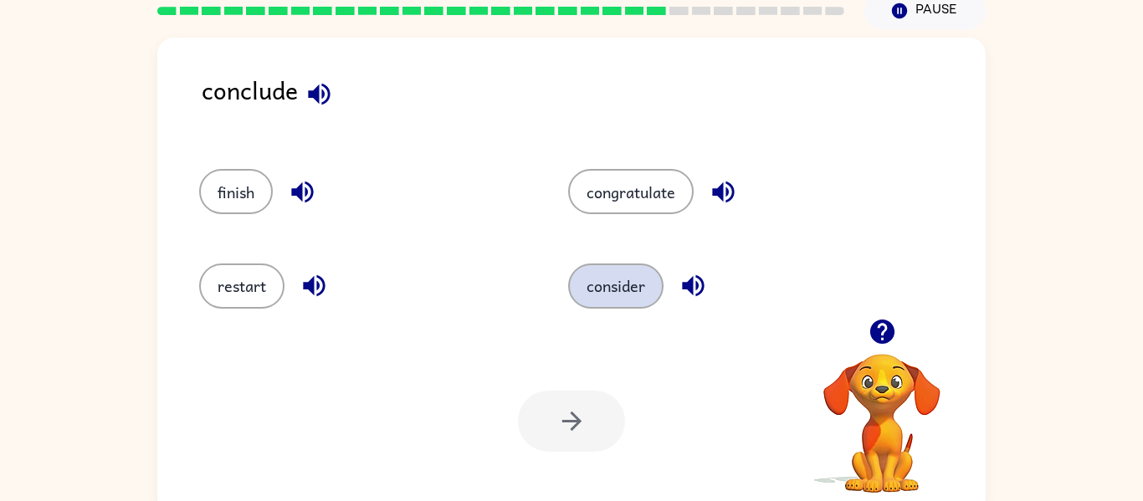
click at [600, 285] on button "consider" at bounding box center [615, 286] width 95 height 45
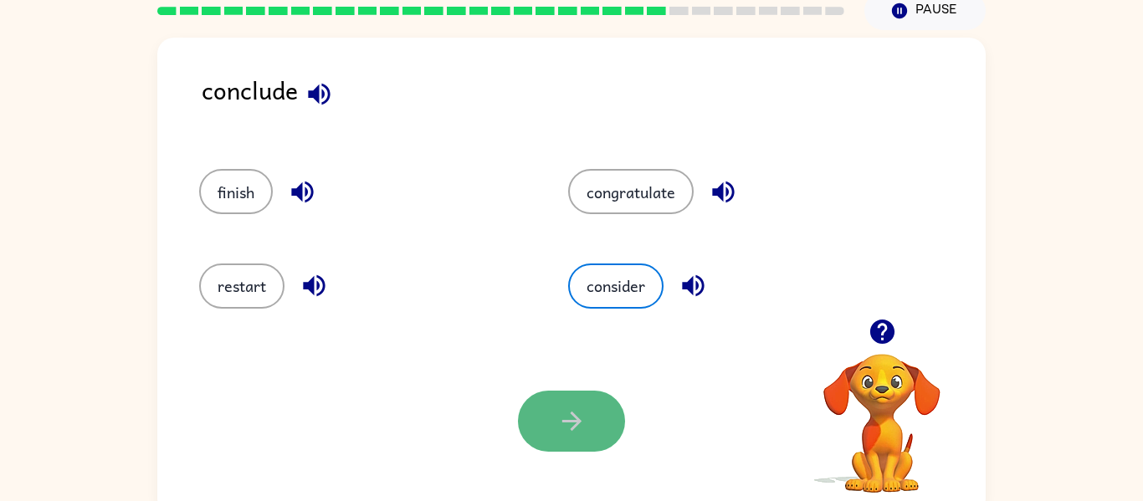
click at [572, 407] on icon "button" at bounding box center [572, 421] width 29 height 29
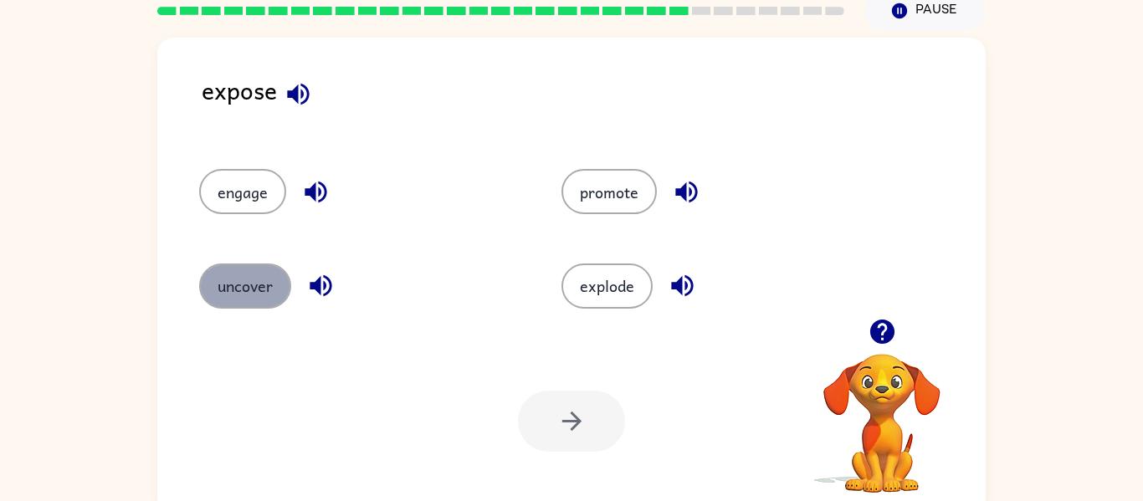
click at [208, 302] on button "uncover" at bounding box center [245, 286] width 92 height 45
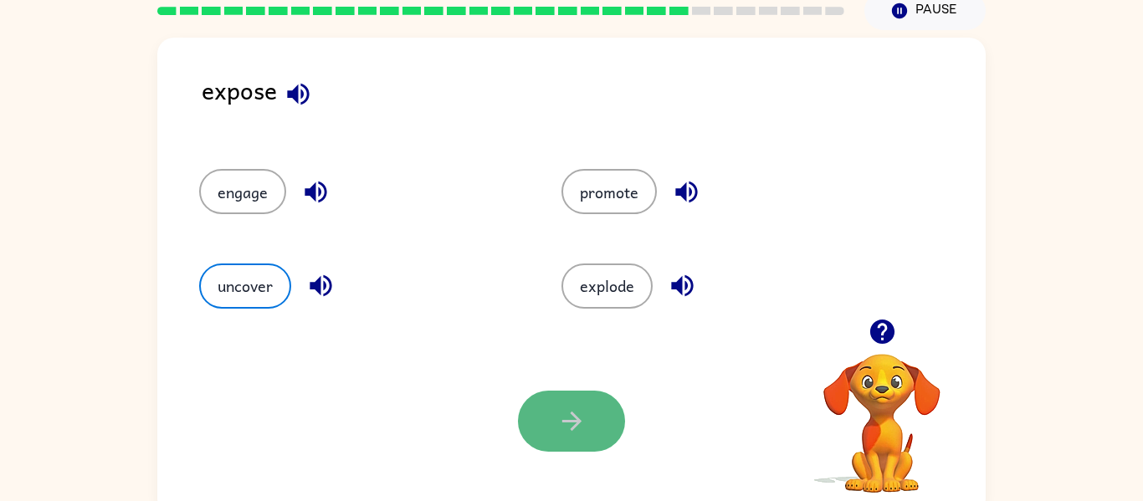
click at [580, 424] on icon "button" at bounding box center [572, 421] width 29 height 29
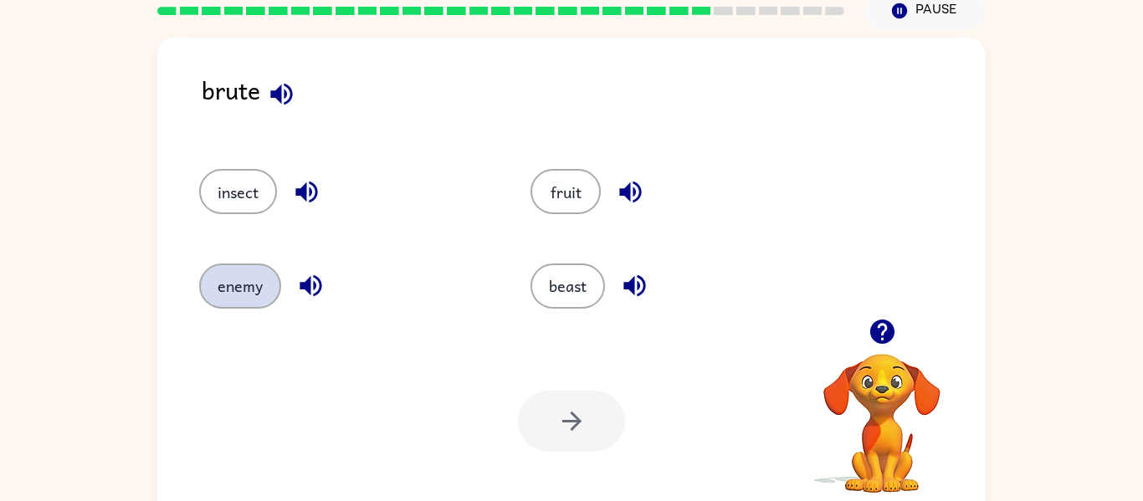
click at [240, 289] on button "enemy" at bounding box center [240, 286] width 82 height 45
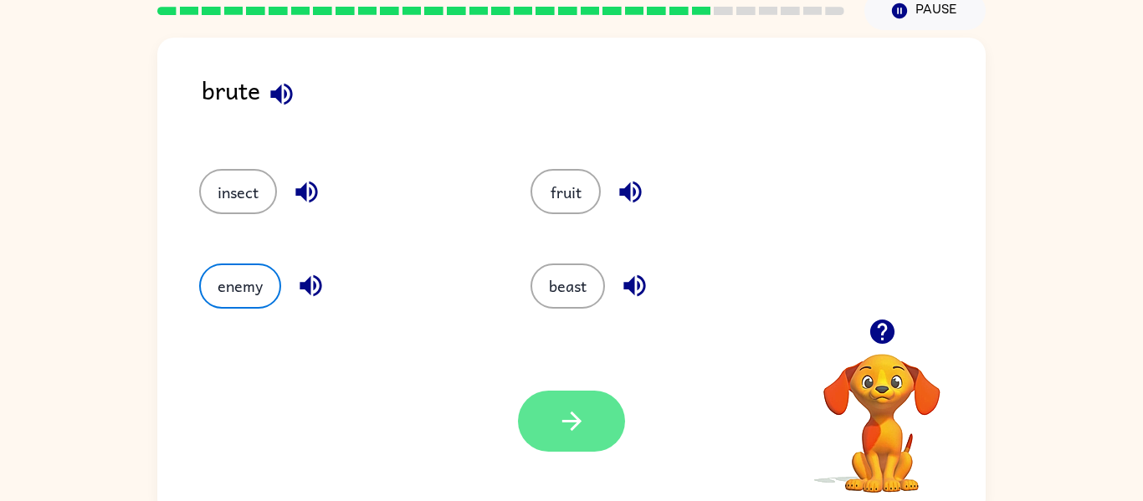
click at [578, 391] on button "button" at bounding box center [571, 421] width 107 height 61
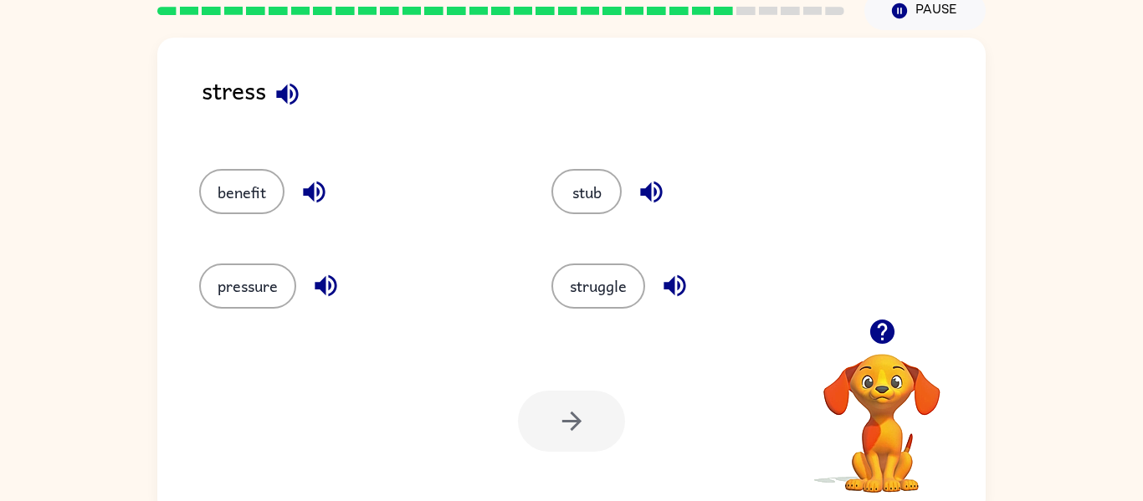
click at [198, 295] on div "pressure" at bounding box center [343, 279] width 352 height 94
click at [217, 279] on button "pressure" at bounding box center [247, 286] width 97 height 45
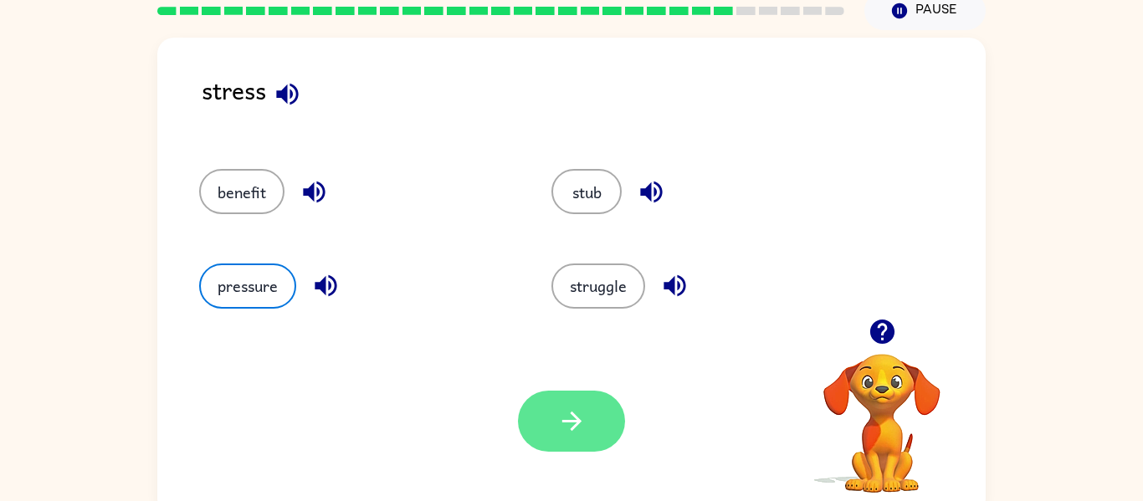
click at [531, 431] on button "button" at bounding box center [571, 421] width 107 height 61
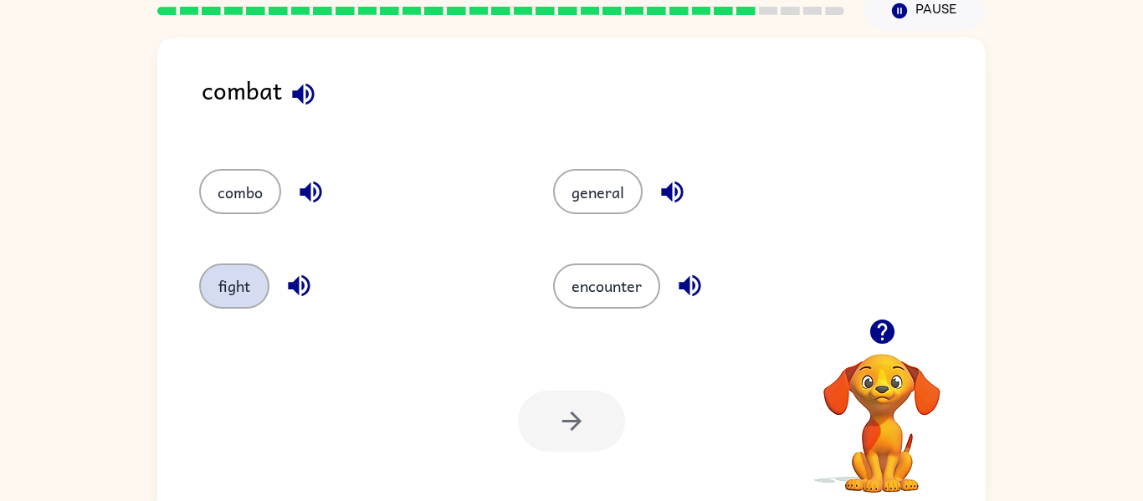
click at [244, 266] on button "fight" at bounding box center [234, 286] width 70 height 45
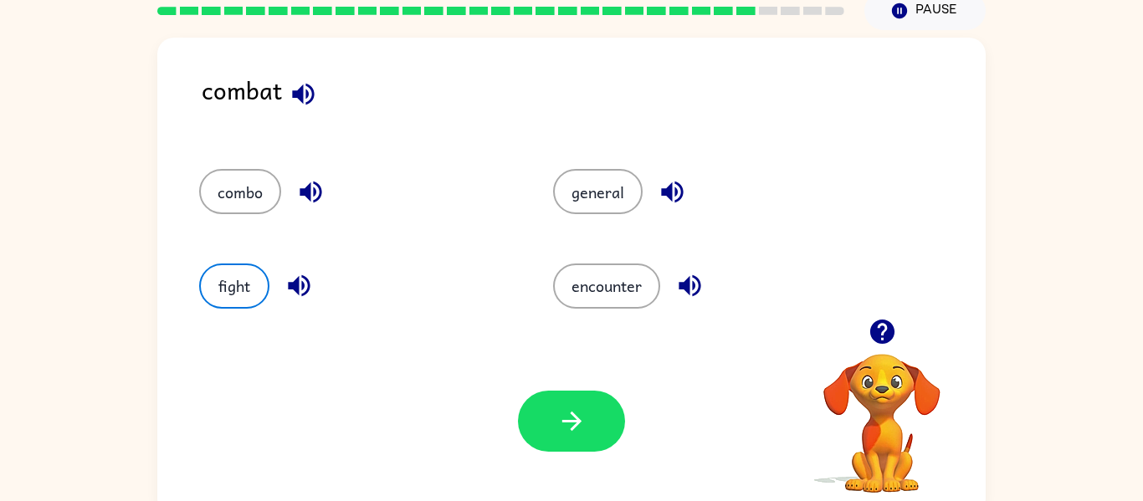
click at [617, 452] on div "Your browser must support playing .mp4 files to use Literably. Please try using…" at bounding box center [571, 421] width 829 height 188
click at [582, 445] on button "button" at bounding box center [571, 421] width 107 height 61
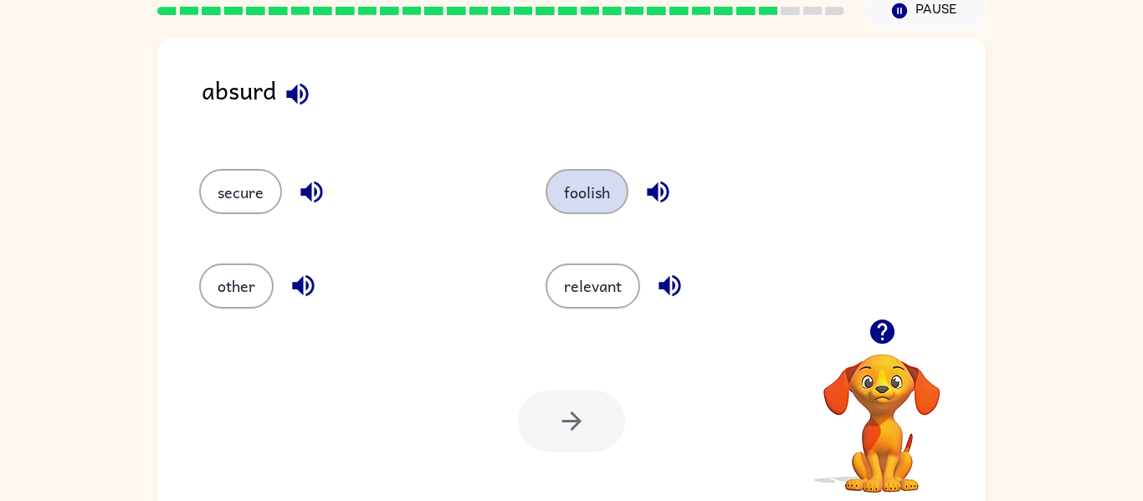
click at [578, 182] on button "foolish" at bounding box center [587, 191] width 83 height 45
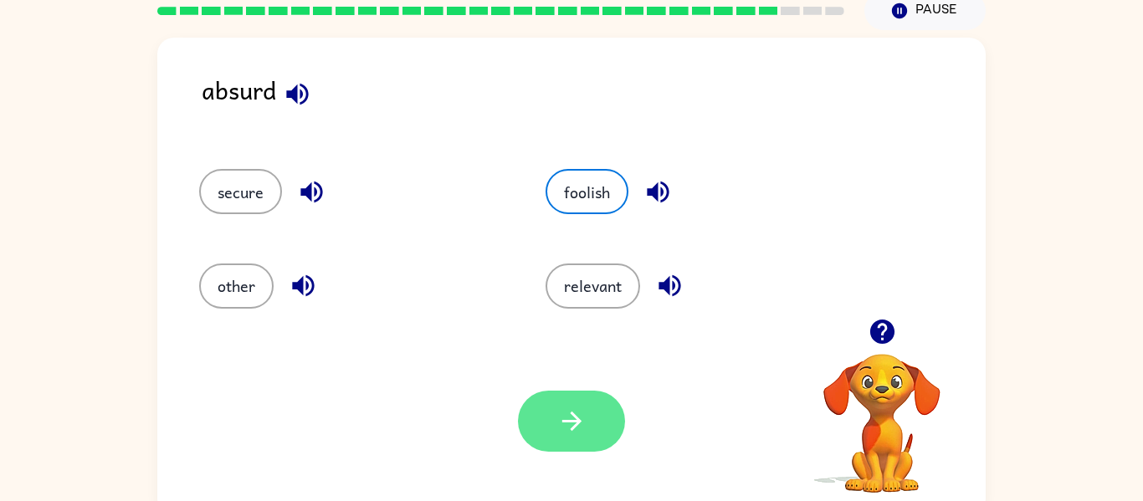
click at [599, 439] on button "button" at bounding box center [571, 421] width 107 height 61
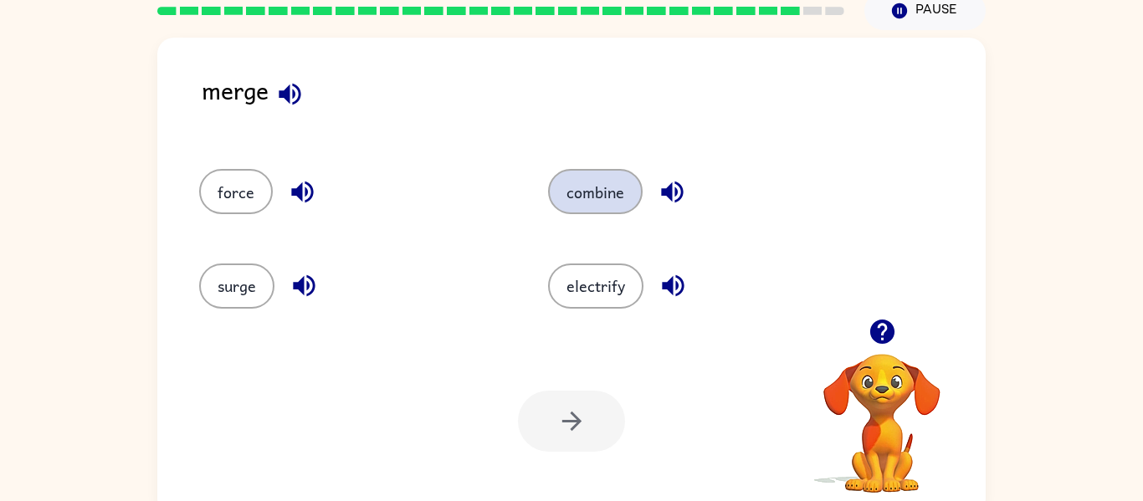
click at [563, 205] on button "combine" at bounding box center [595, 191] width 95 height 45
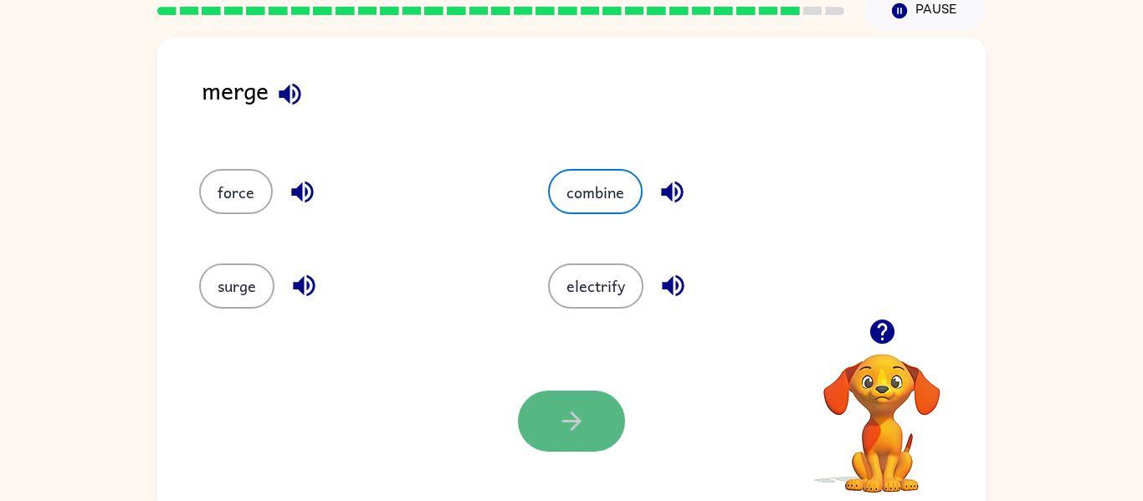
click at [564, 425] on icon "button" at bounding box center [572, 421] width 29 height 29
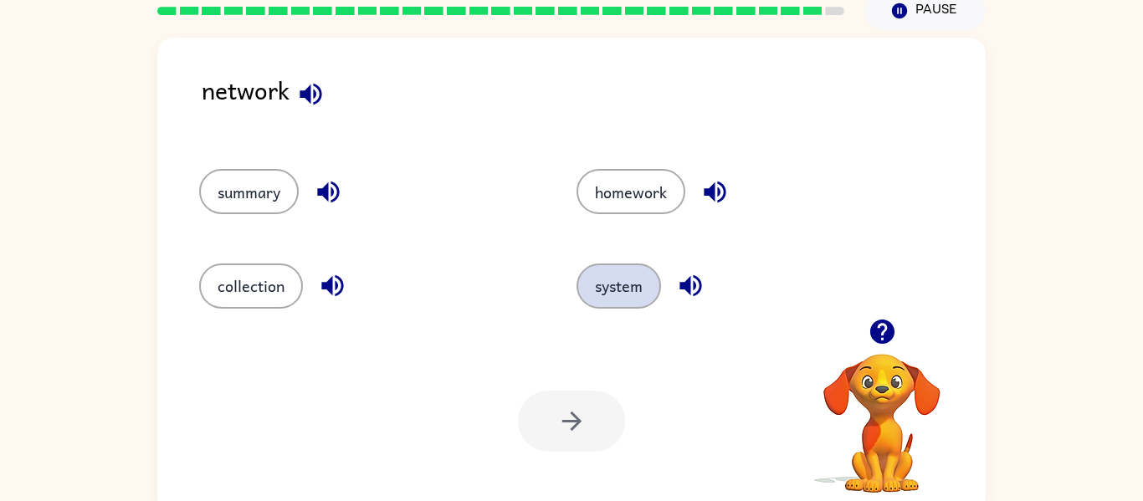
click at [627, 267] on button "system" at bounding box center [619, 286] width 85 height 45
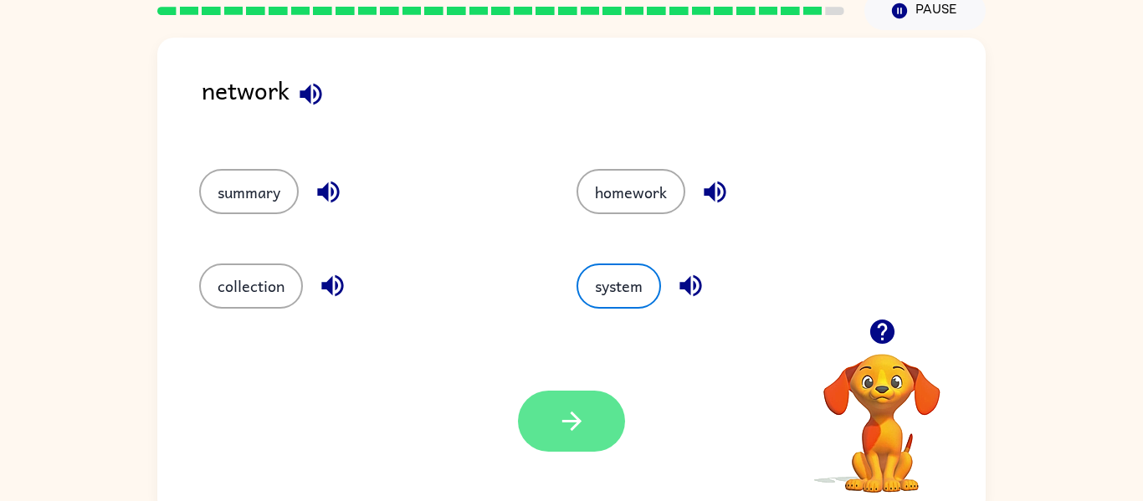
click at [525, 438] on button "button" at bounding box center [571, 421] width 107 height 61
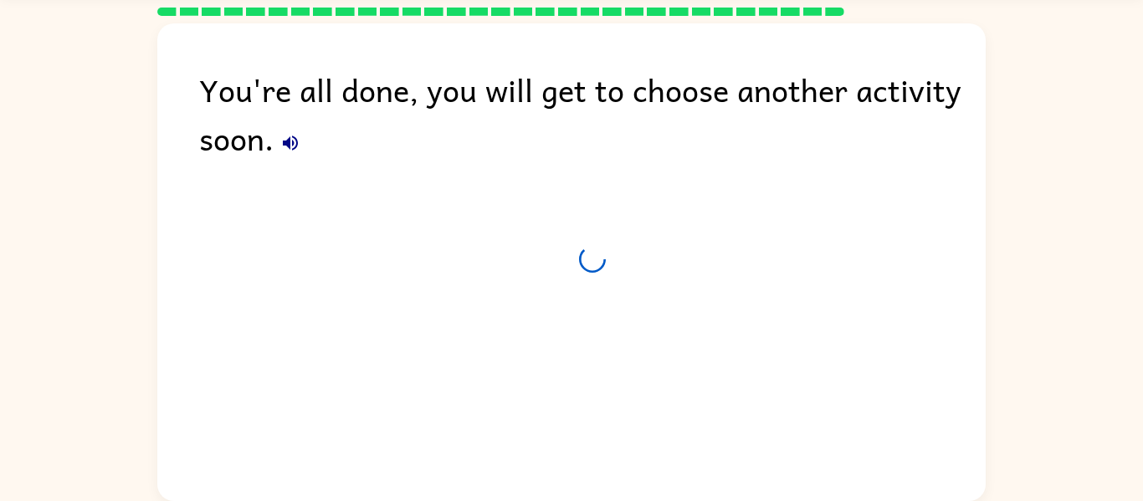
scroll to position [57, 0]
